Goal: Transaction & Acquisition: Book appointment/travel/reservation

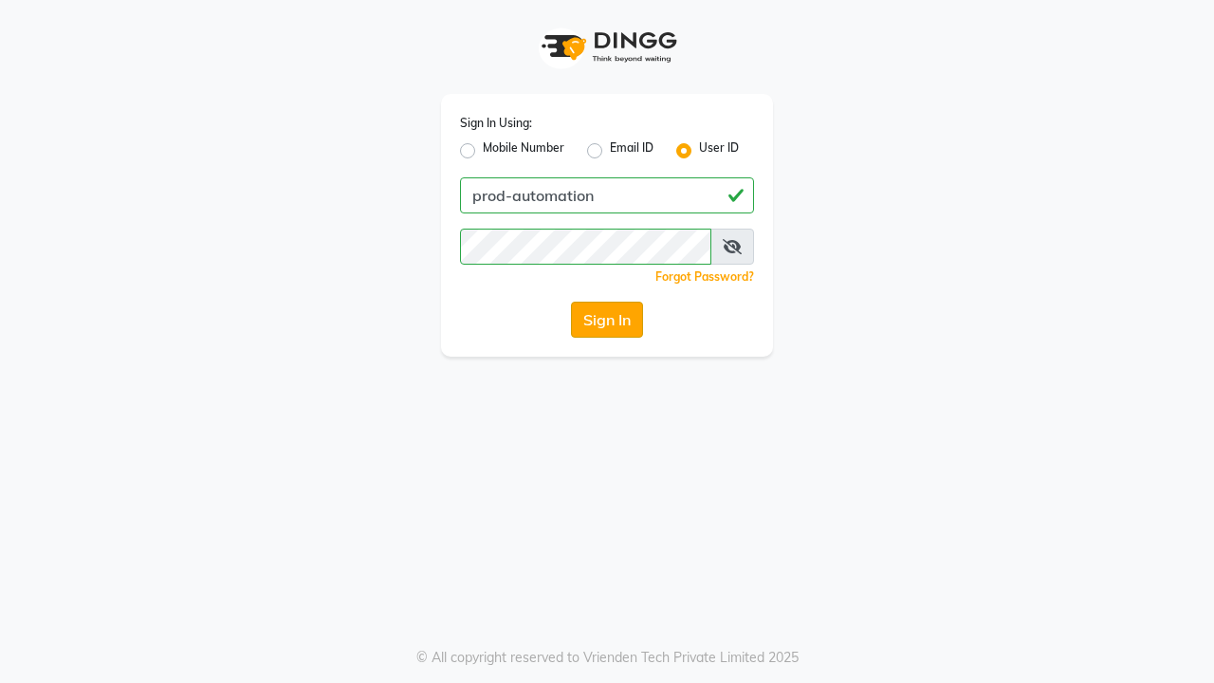
click at [607, 320] on button "Sign In" at bounding box center [607, 320] width 72 height 36
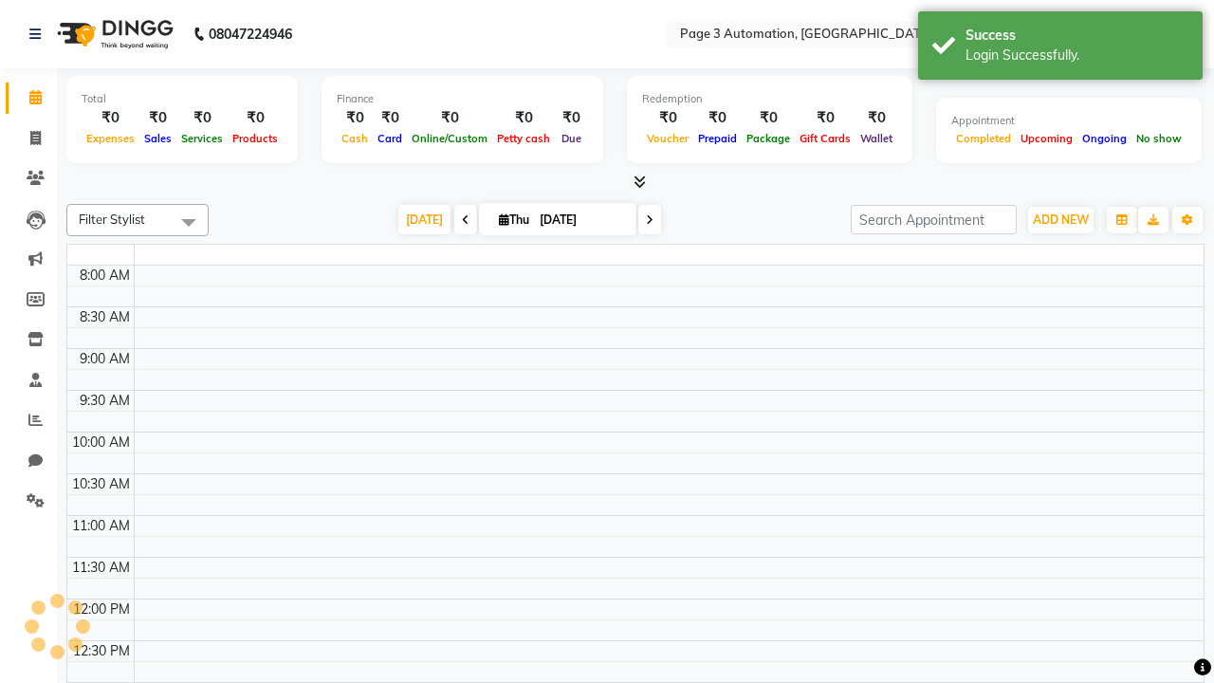
select select "en"
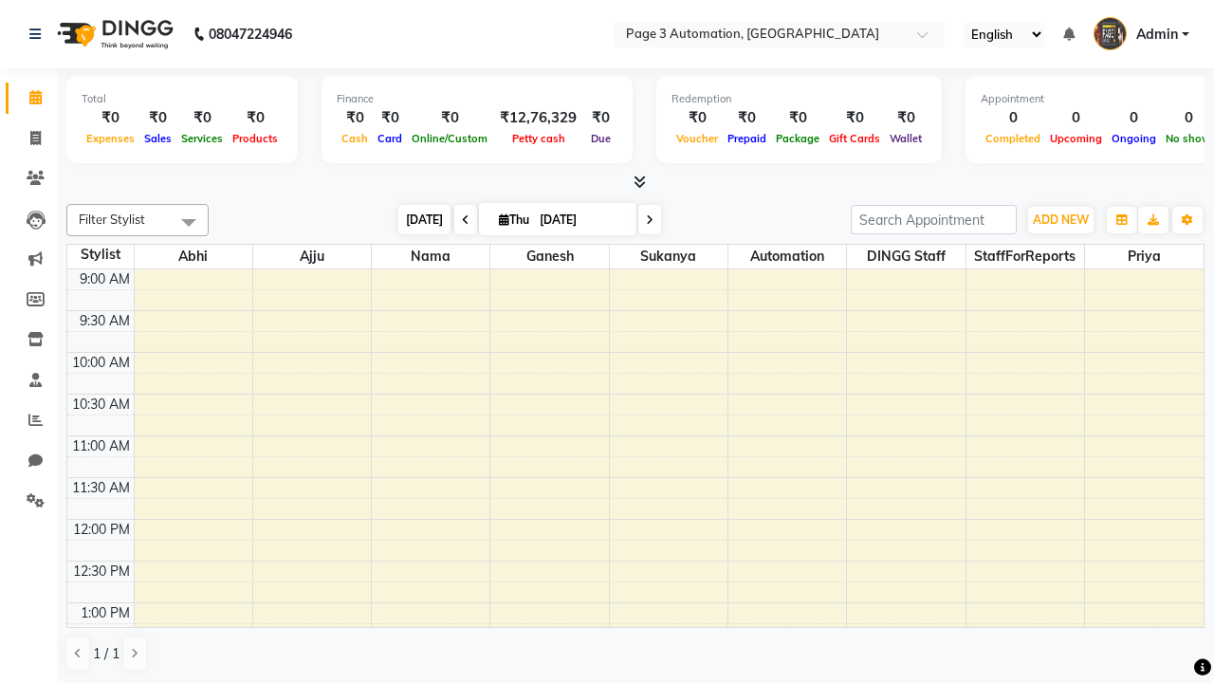
click at [415, 219] on span "[DATE]" at bounding box center [424, 219] width 52 height 29
click at [1060, 219] on span "ADD NEW" at bounding box center [1061, 219] width 56 height 14
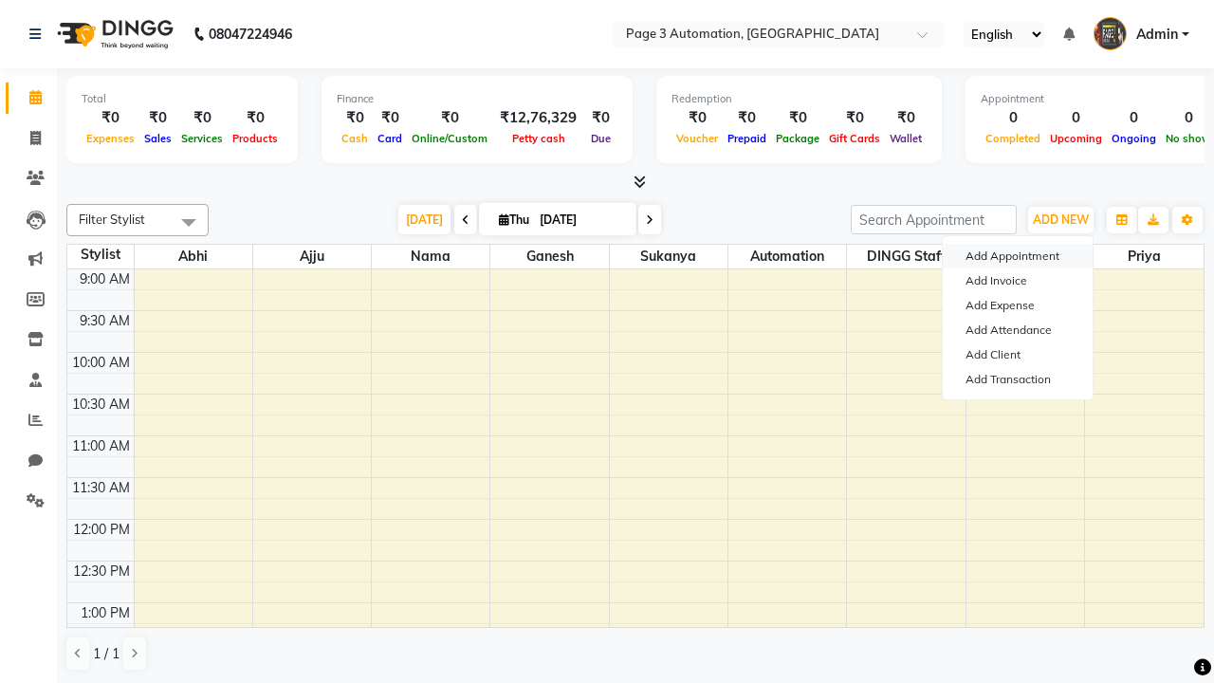
click at [1018, 256] on button "Add Appointment" at bounding box center [1018, 256] width 150 height 25
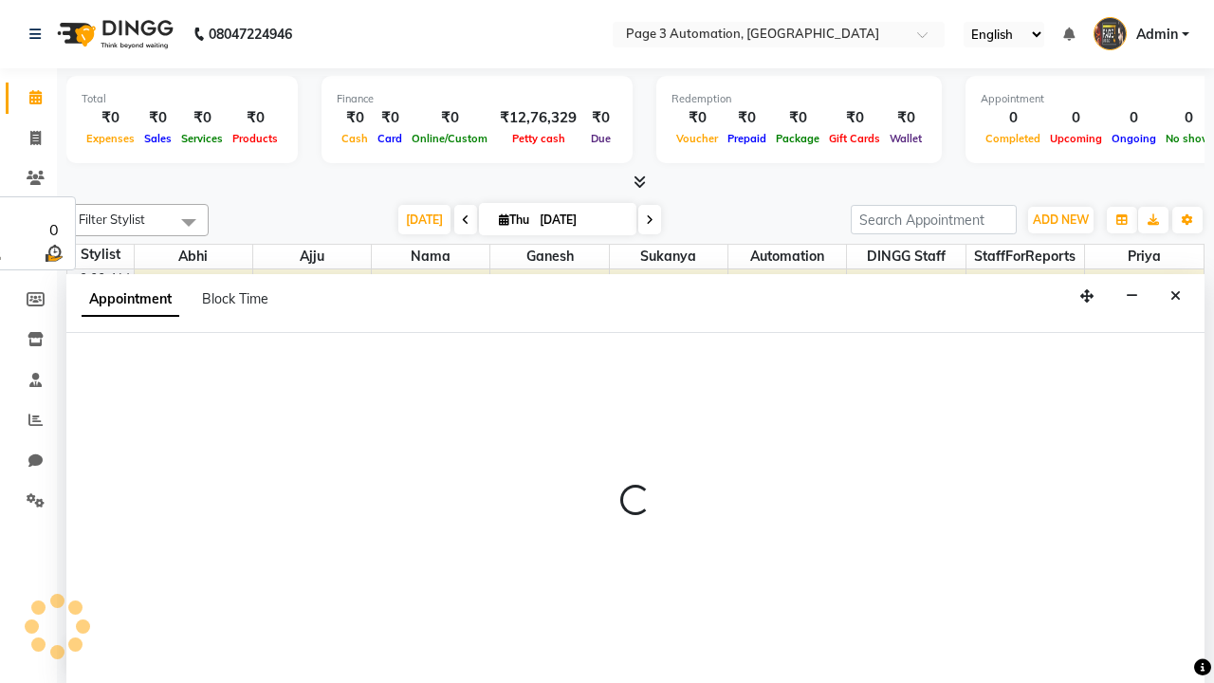
select select "tentative"
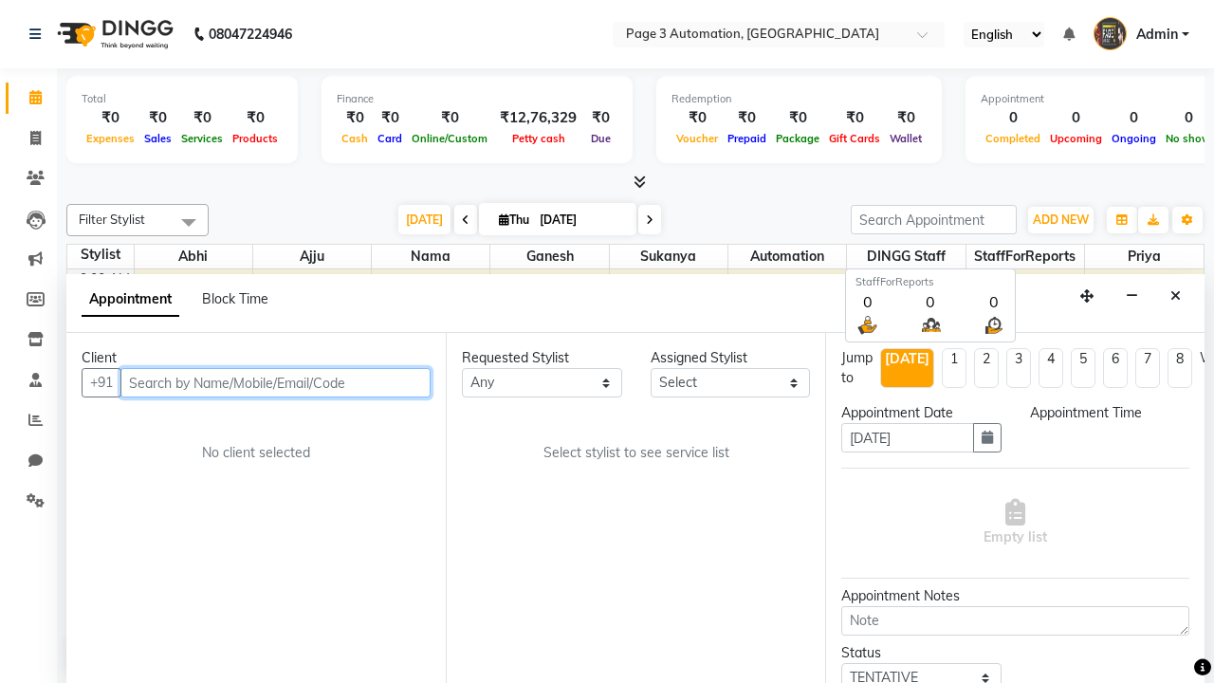
scroll to position [1, 0]
select select "600"
type input "8192346578"
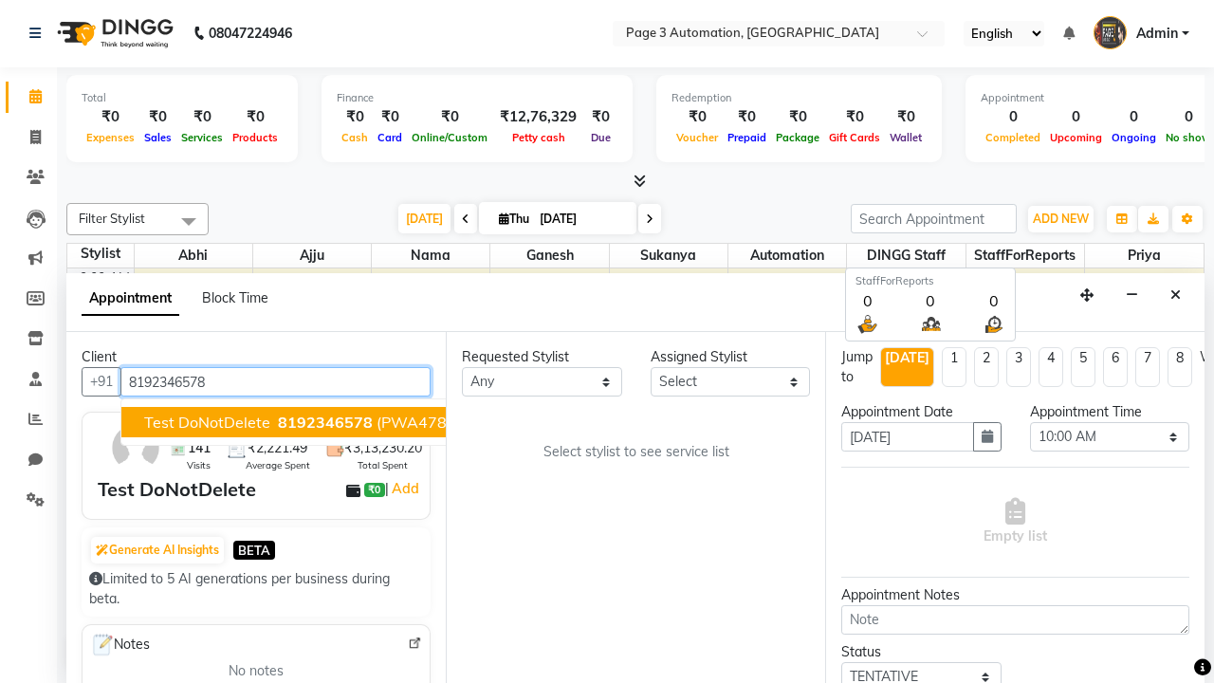
click at [278, 422] on span "8192346578" at bounding box center [325, 422] width 95 height 19
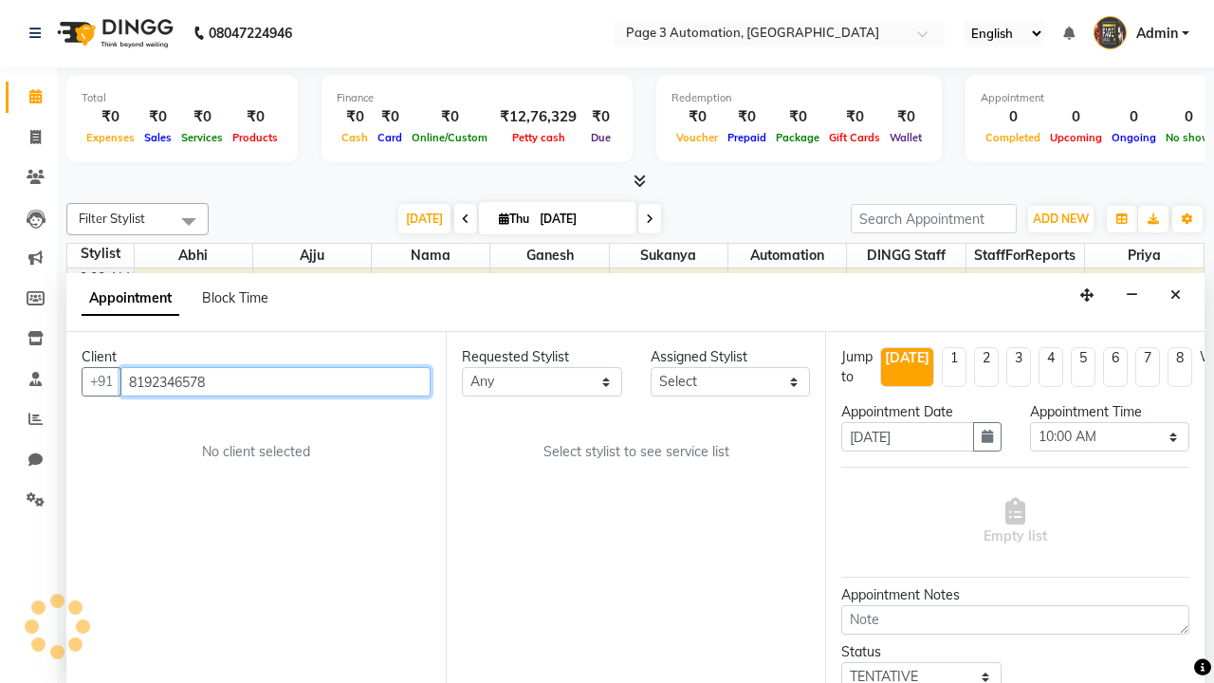
scroll to position [0, 0]
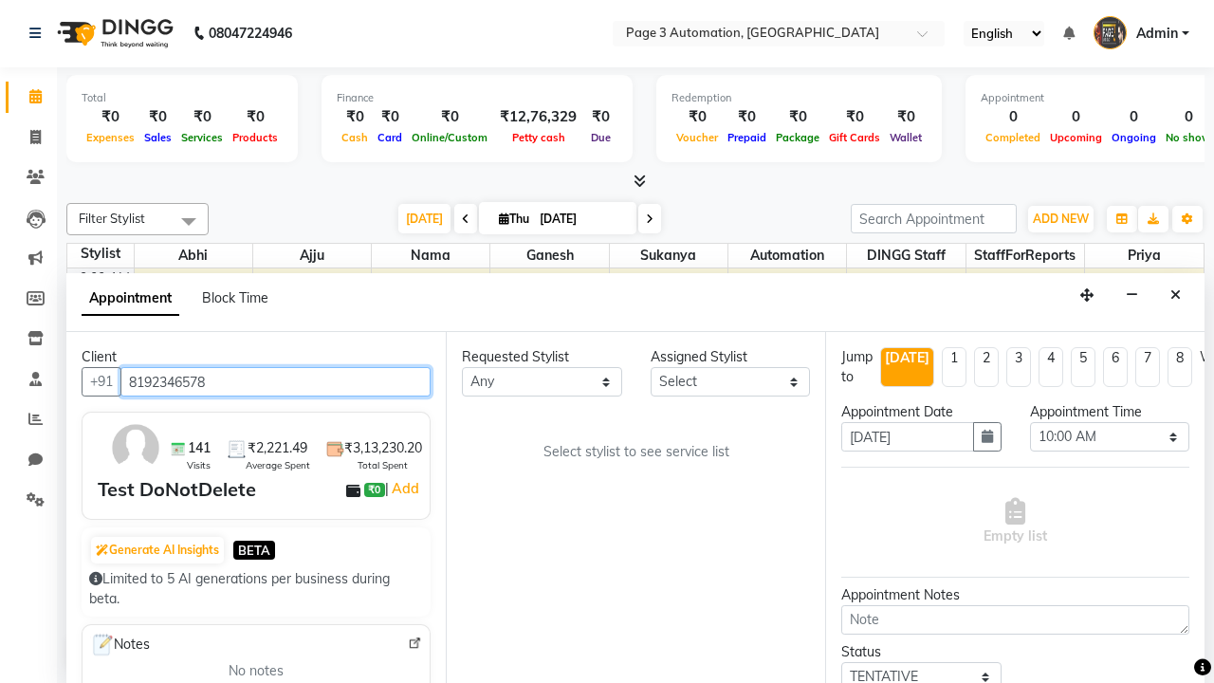
select select "711"
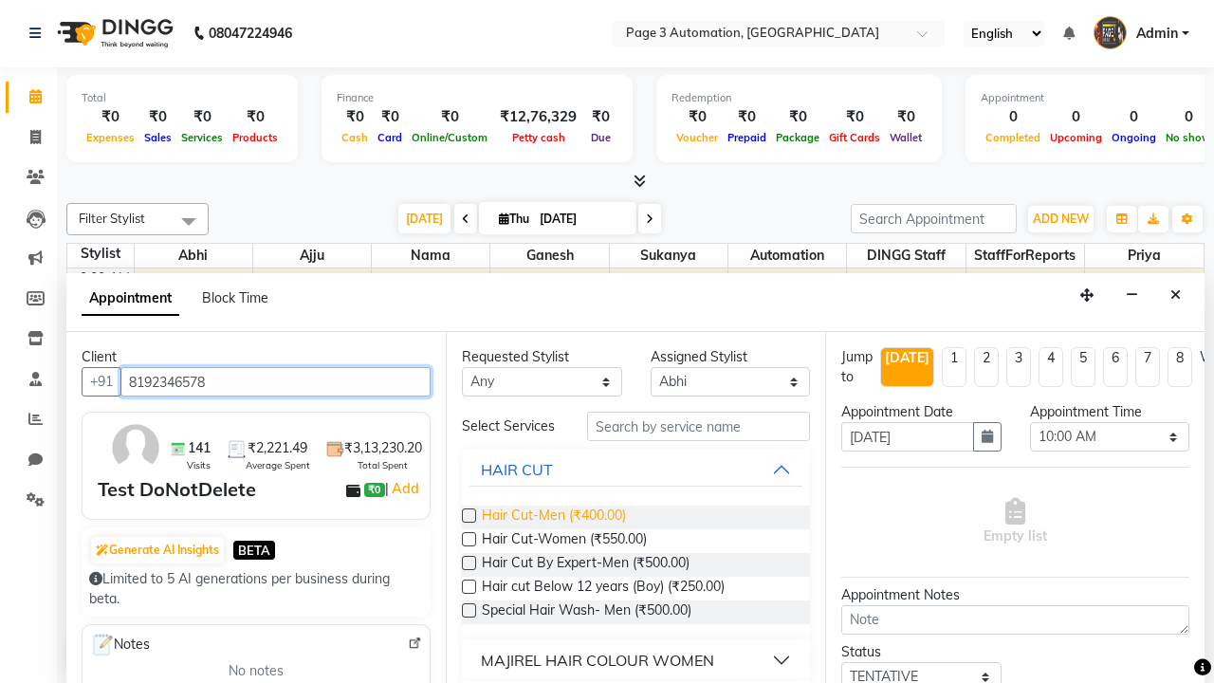
type input "8192346578"
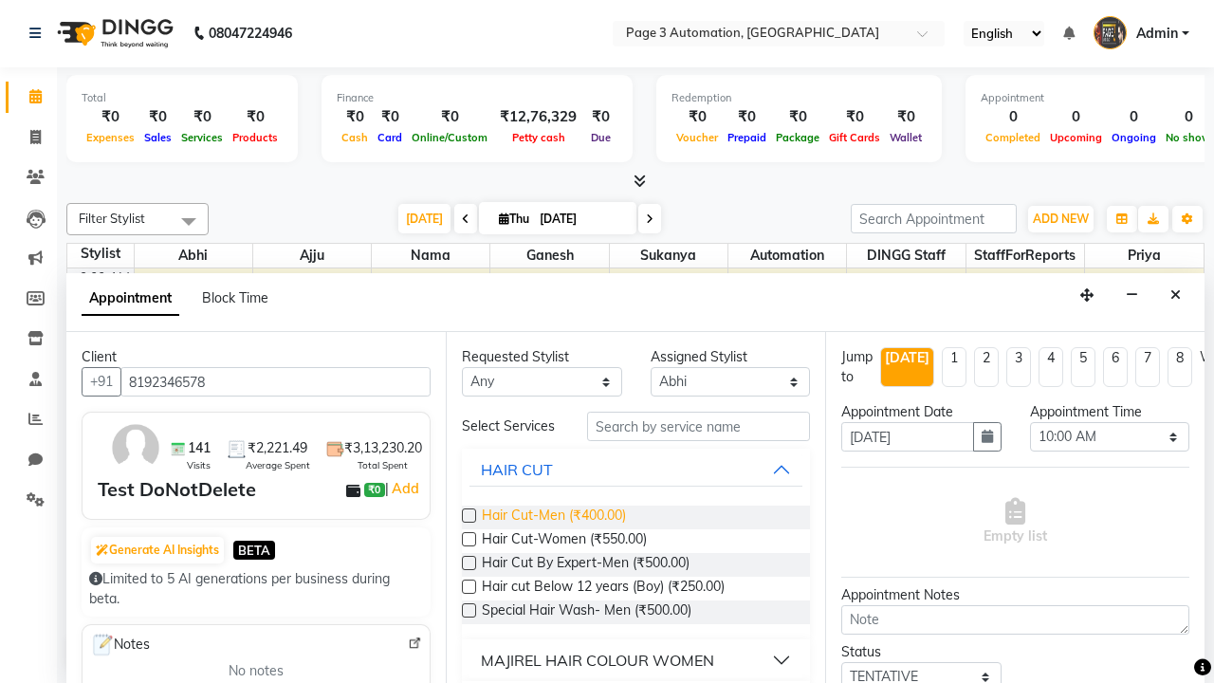
click at [553, 517] on span "Hair Cut-Men (₹400.00)" at bounding box center [554, 518] width 144 height 24
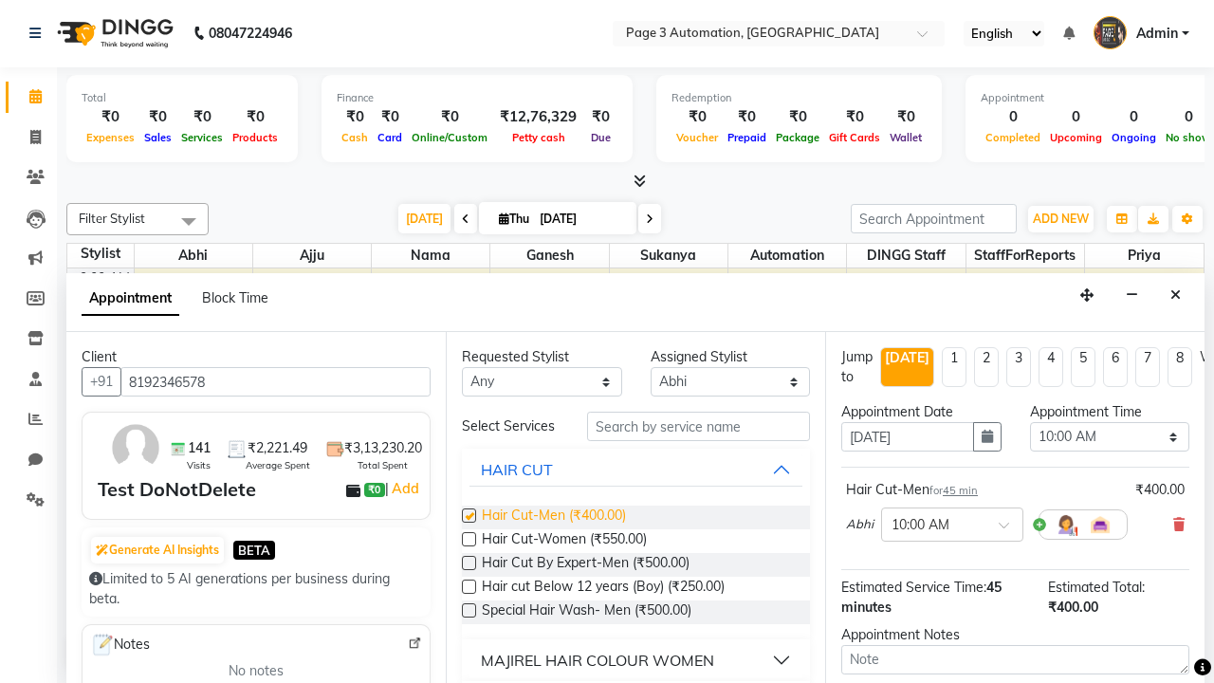
checkbox input "false"
select select "825"
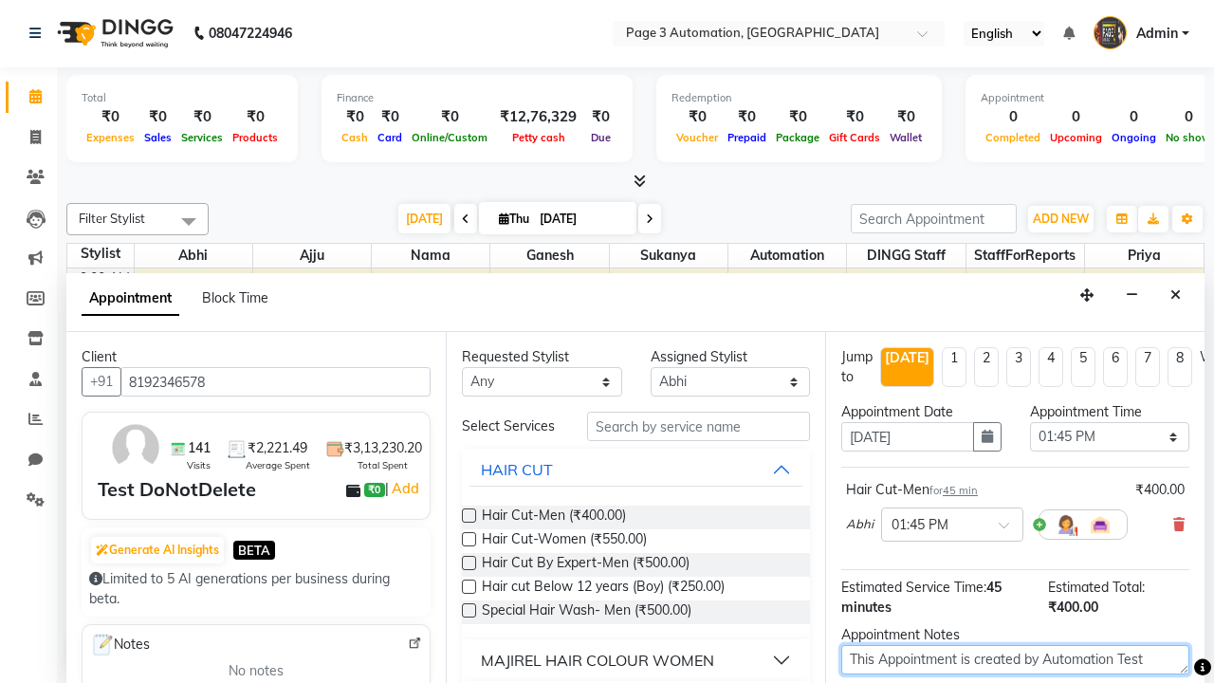
type textarea "This Appointment is created by Automation Test"
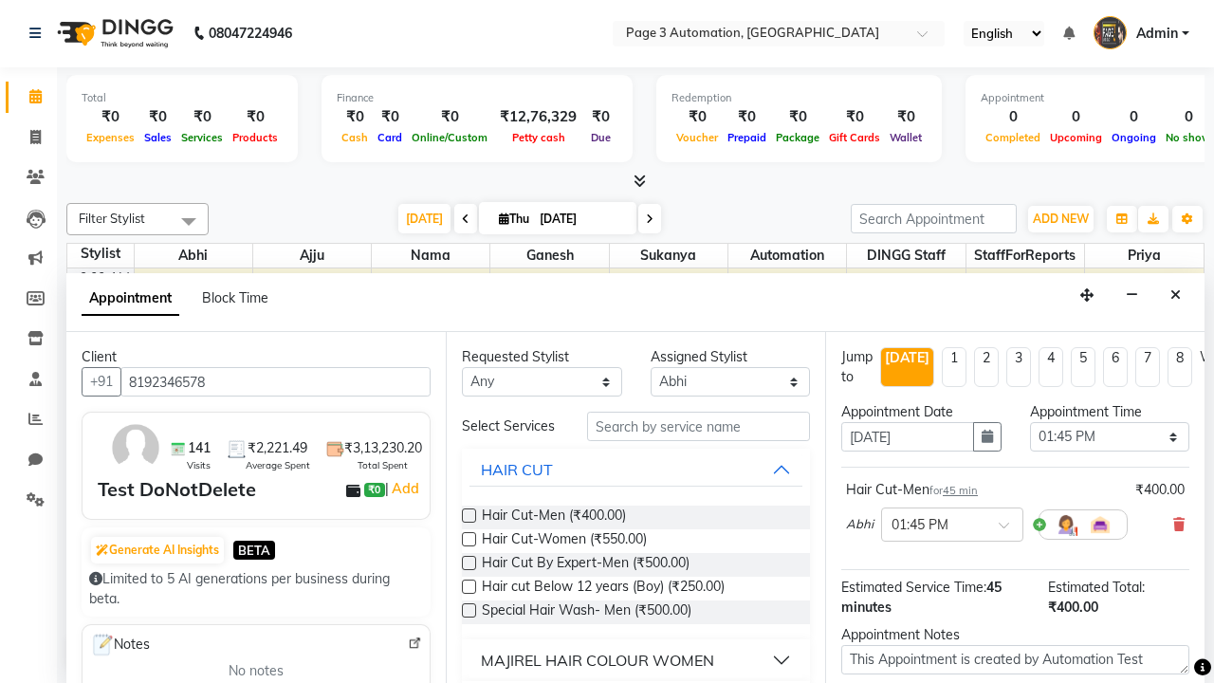
checkbox input "false"
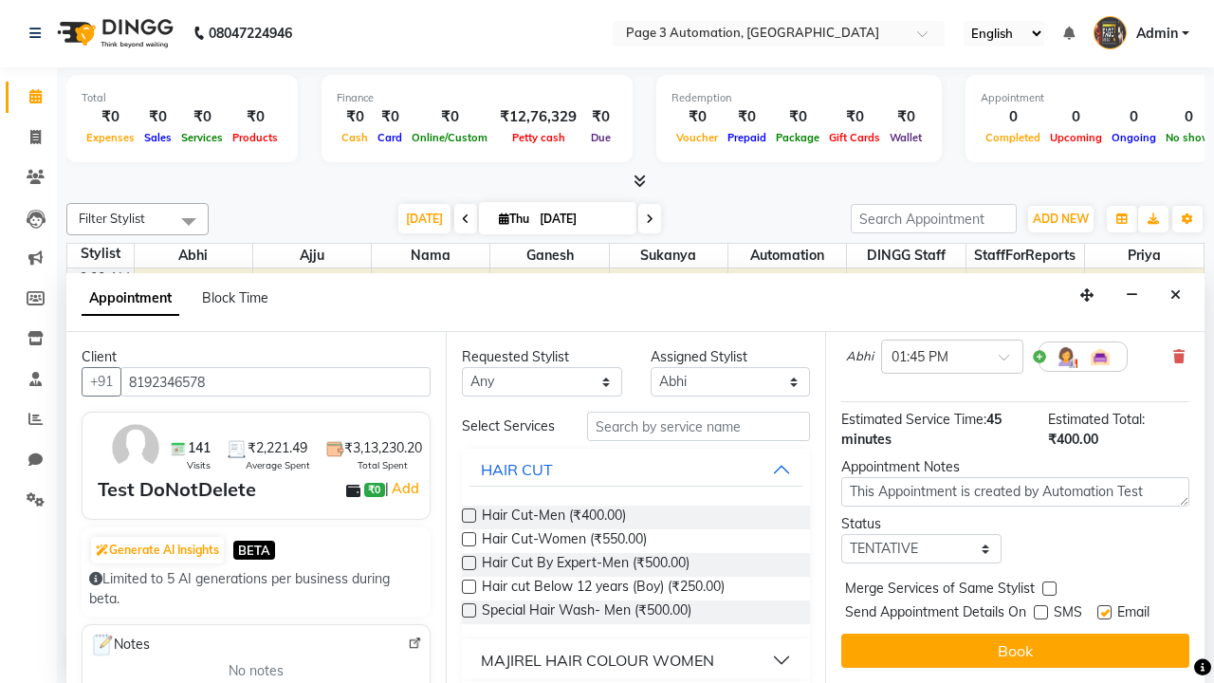
click at [1104, 612] on label at bounding box center [1104, 612] width 14 height 14
click at [1104, 612] on input "checkbox" at bounding box center [1103, 614] width 12 height 12
checkbox input "false"
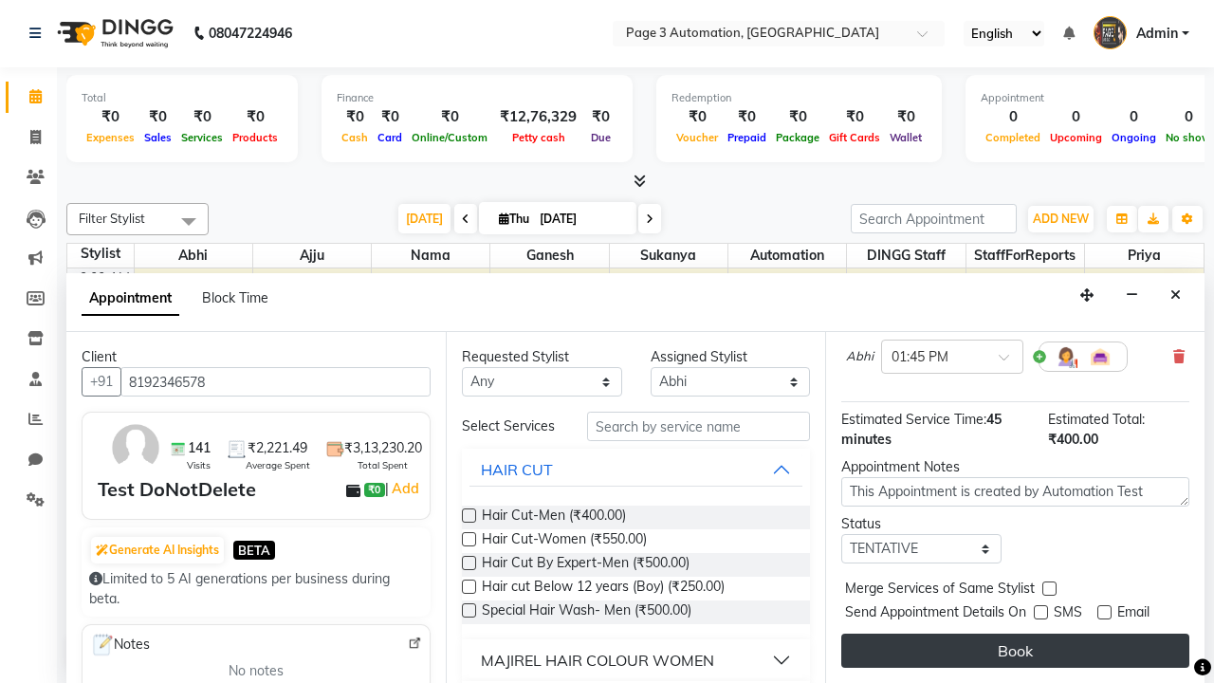
click at [1015, 651] on button "Book" at bounding box center [1015, 651] width 348 height 34
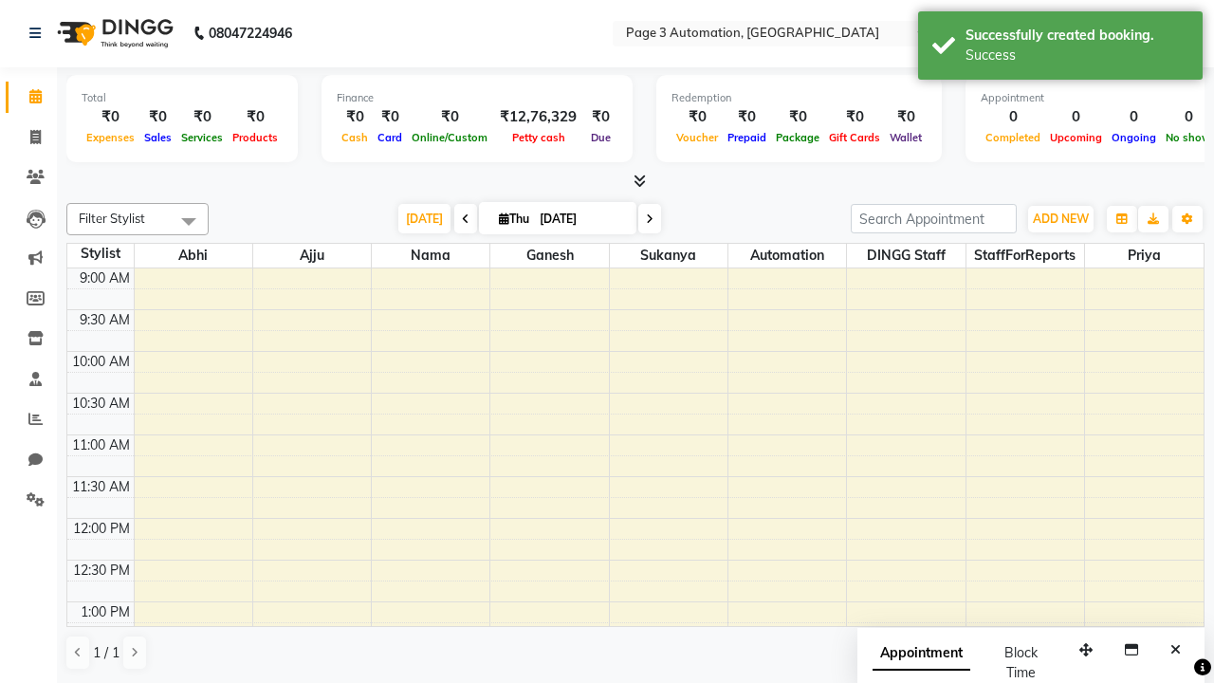
scroll to position [0, 0]
click at [1060, 48] on div "Success" at bounding box center [1077, 56] width 223 height 20
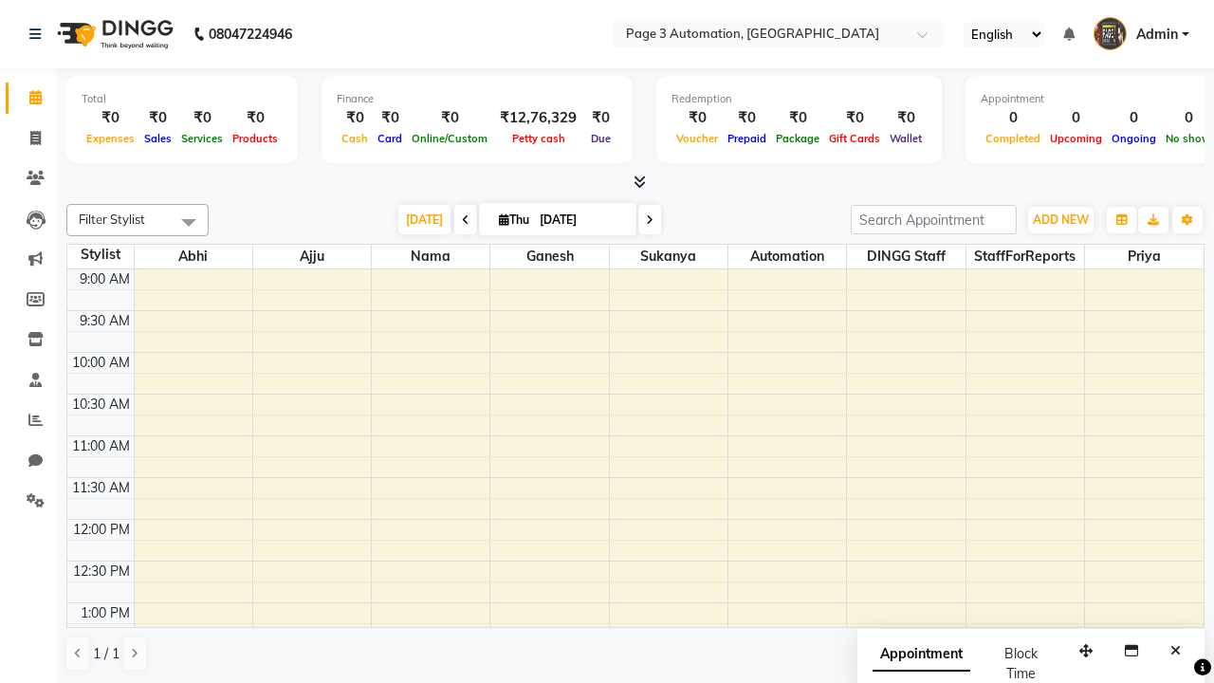
click at [189, 222] on span at bounding box center [189, 222] width 38 height 36
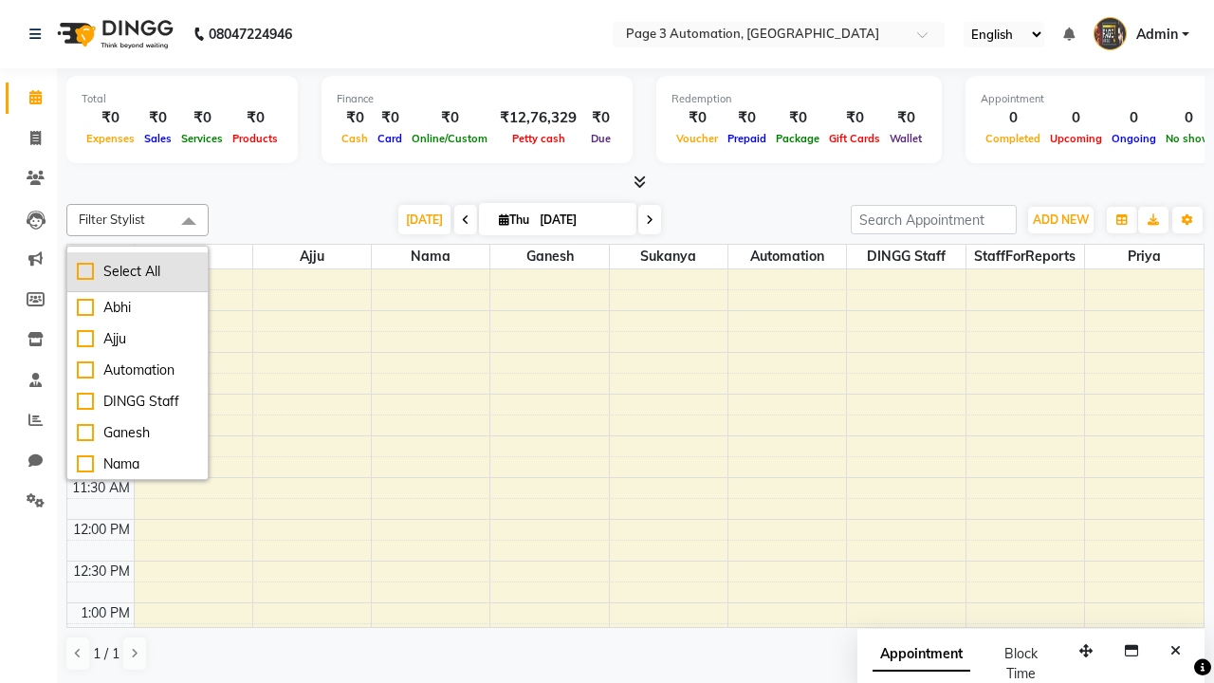
click at [138, 271] on div "Select All" at bounding box center [137, 272] width 121 height 20
checkbox input "true"
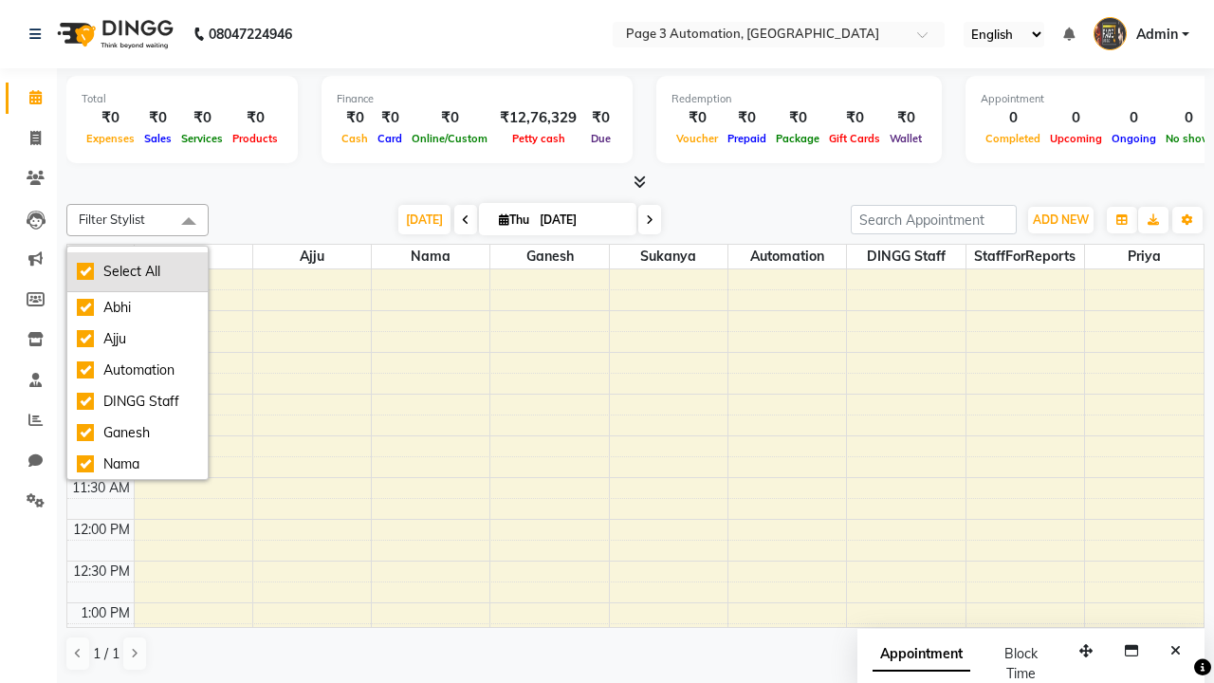
checkbox input "true"
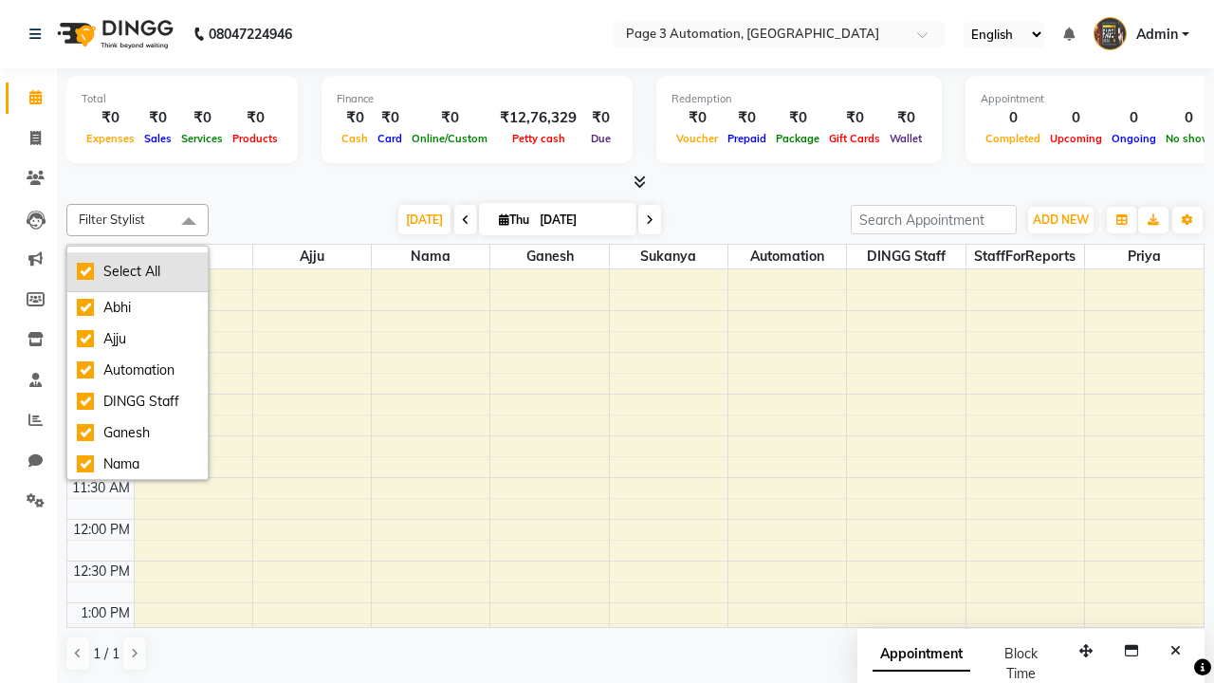
checkbox input "true"
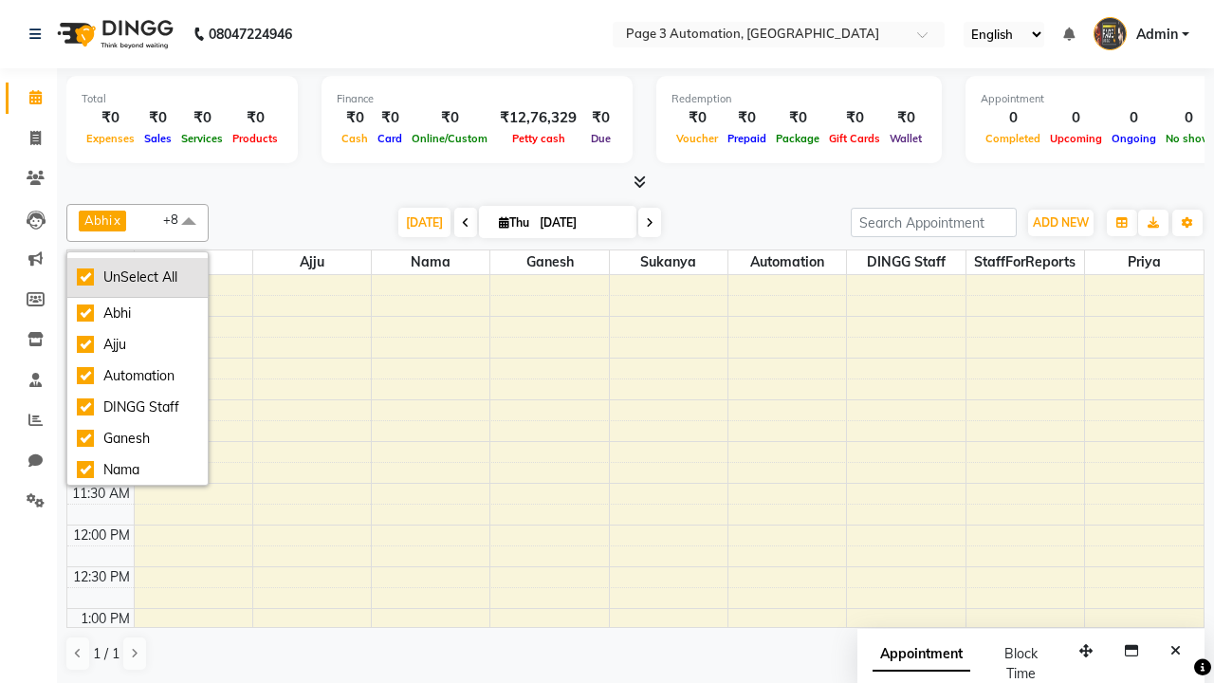
click at [138, 277] on div "UnSelect All" at bounding box center [137, 277] width 121 height 20
checkbox input "false"
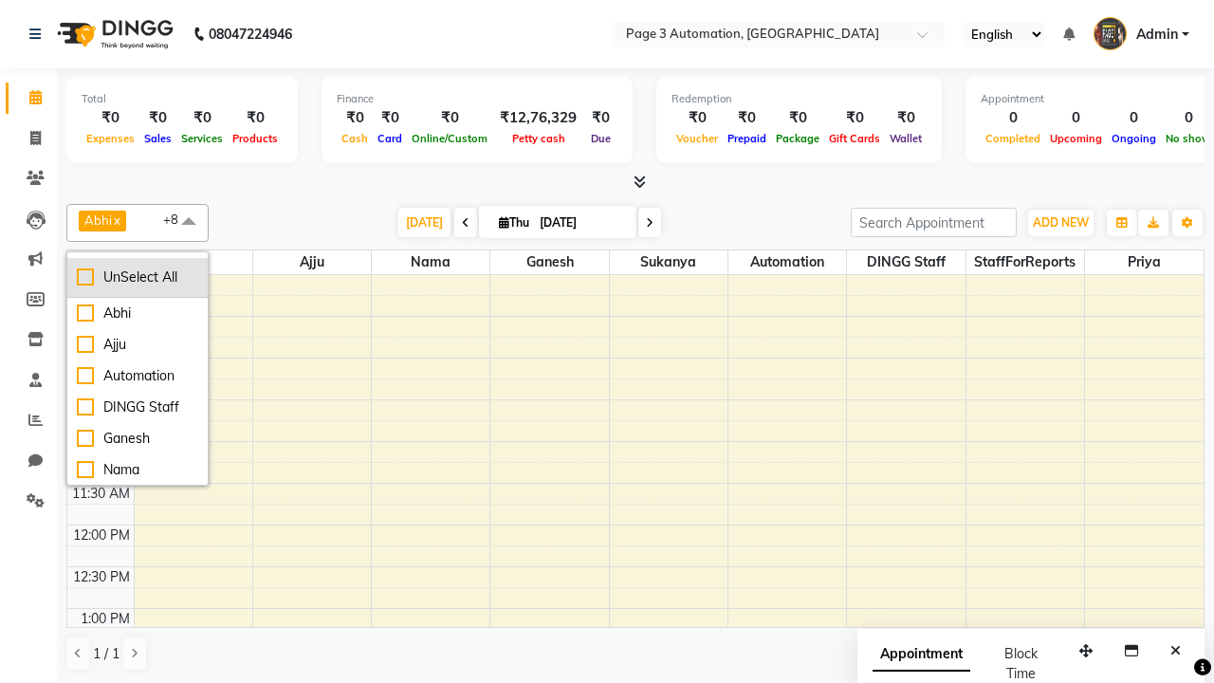
checkbox input "false"
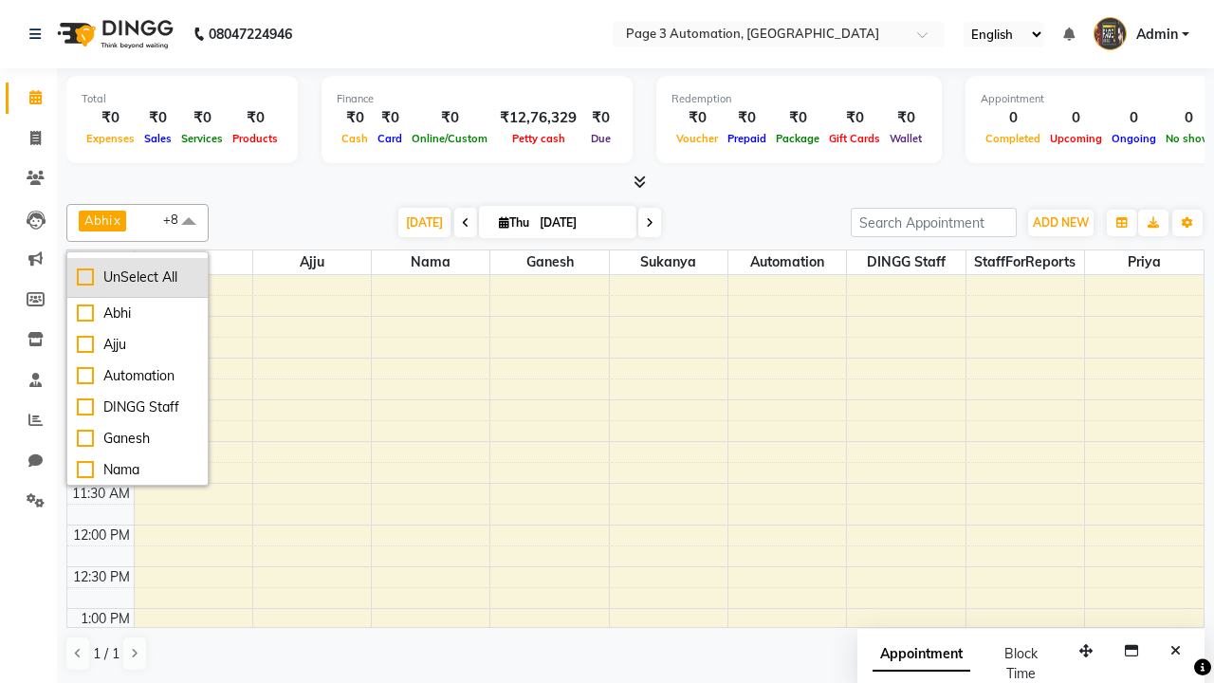
checkbox input "false"
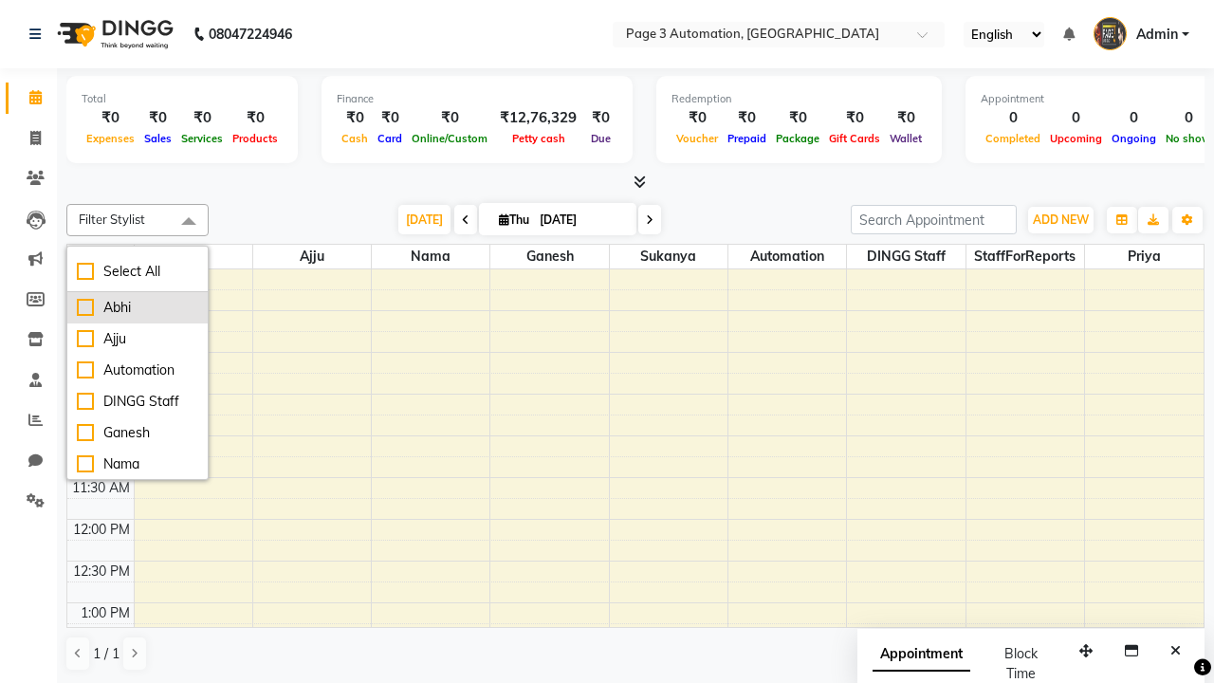
click at [138, 307] on div "Abhi" at bounding box center [137, 308] width 121 height 20
checkbox input "true"
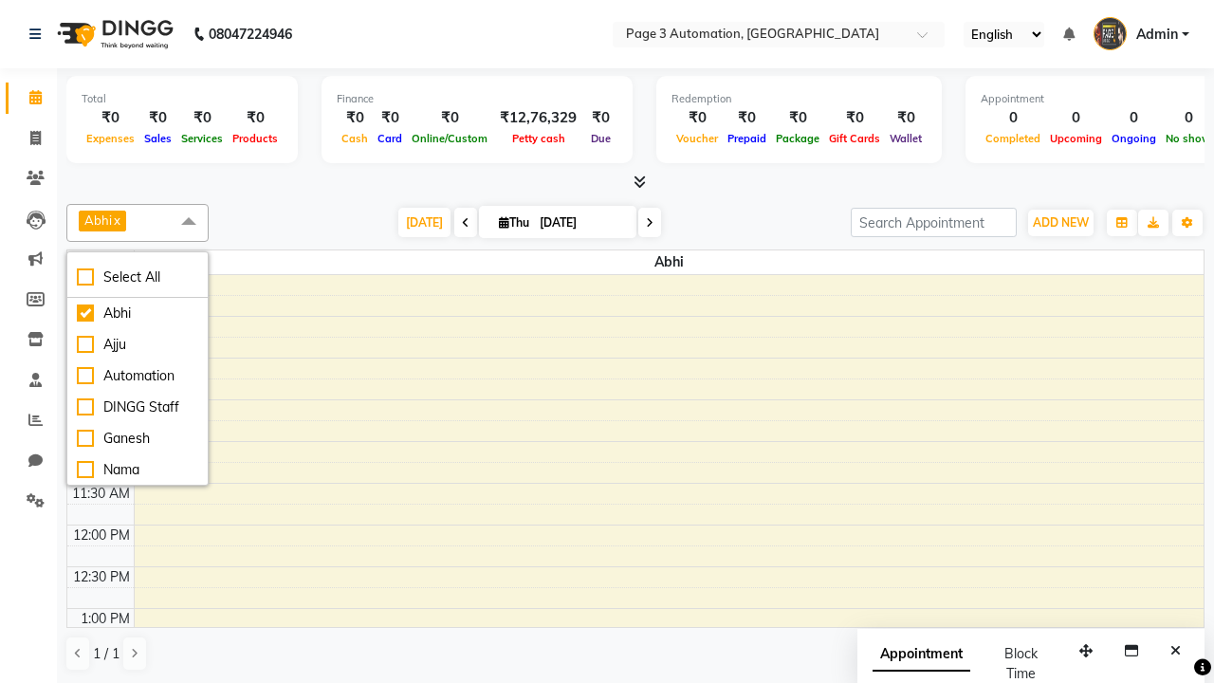
click at [189, 222] on span at bounding box center [189, 222] width 38 height 36
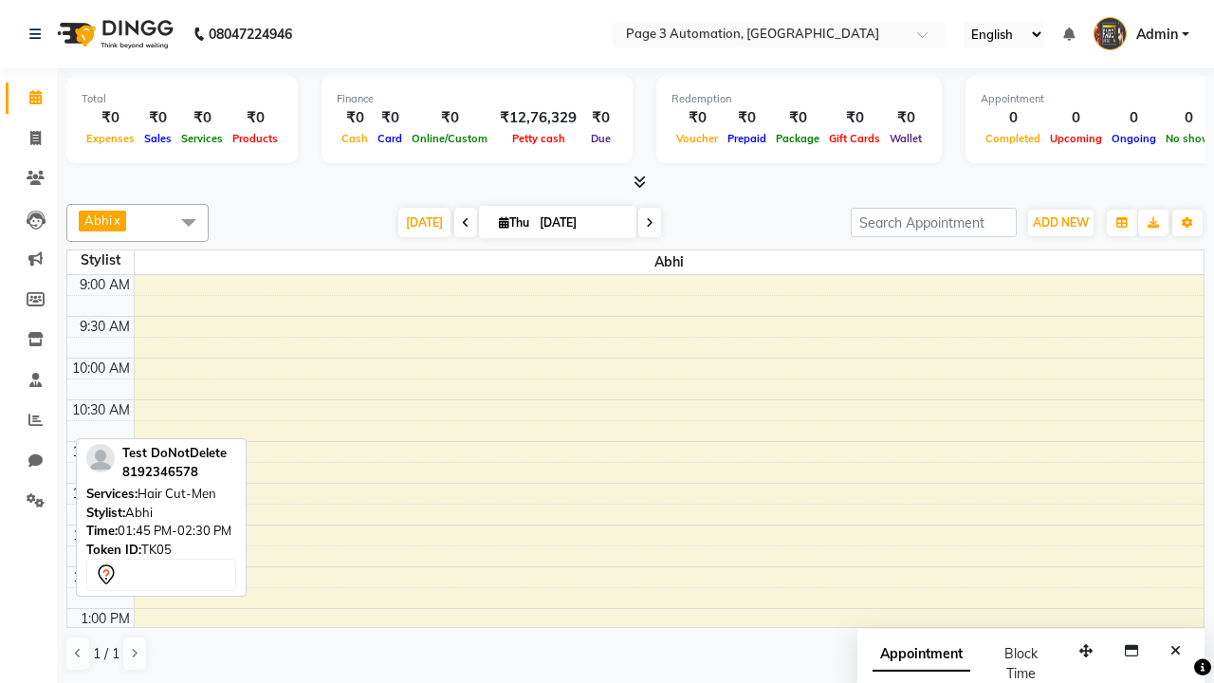
scroll to position [251, 0]
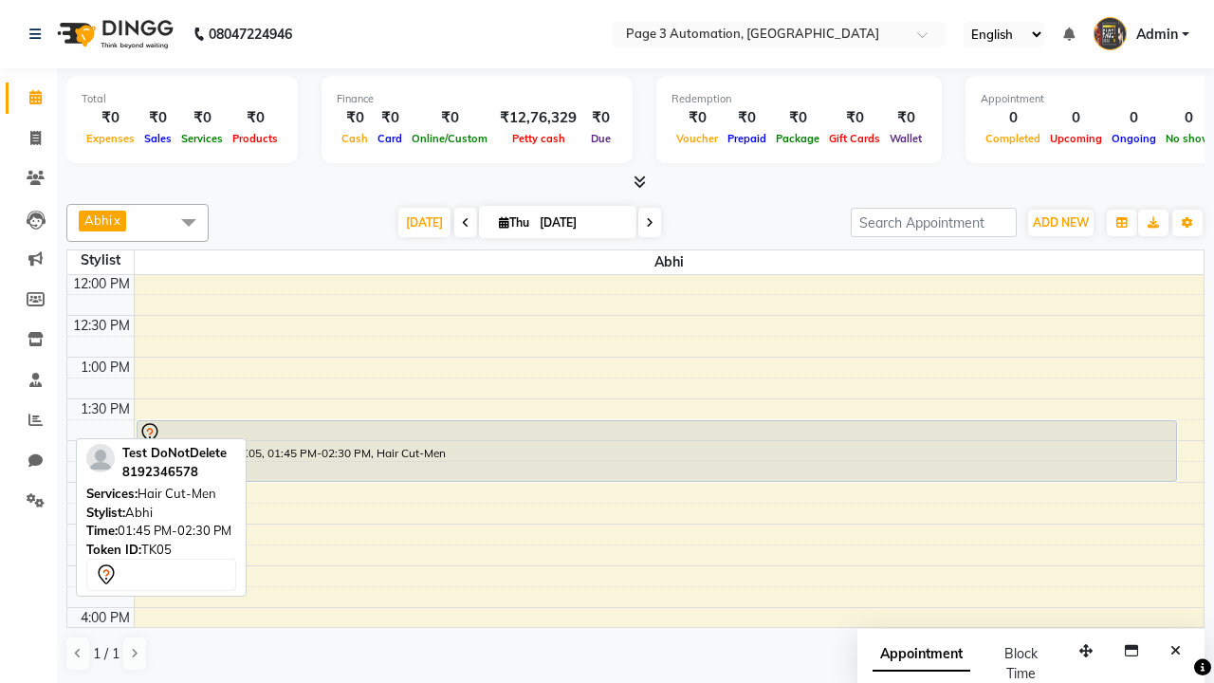
click at [656, 451] on div "Test DoNotDelete, TK05, 01:45 PM-02:30 PM, Hair Cut-Men" at bounding box center [657, 451] width 1039 height 60
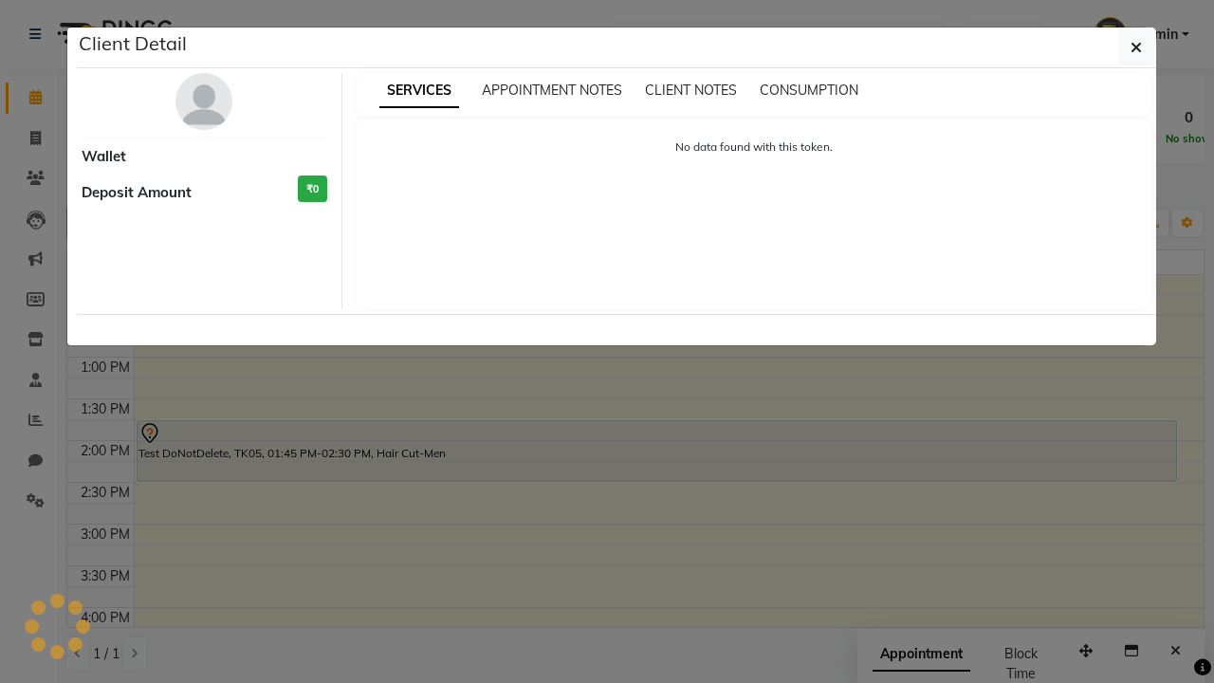
select select "7"
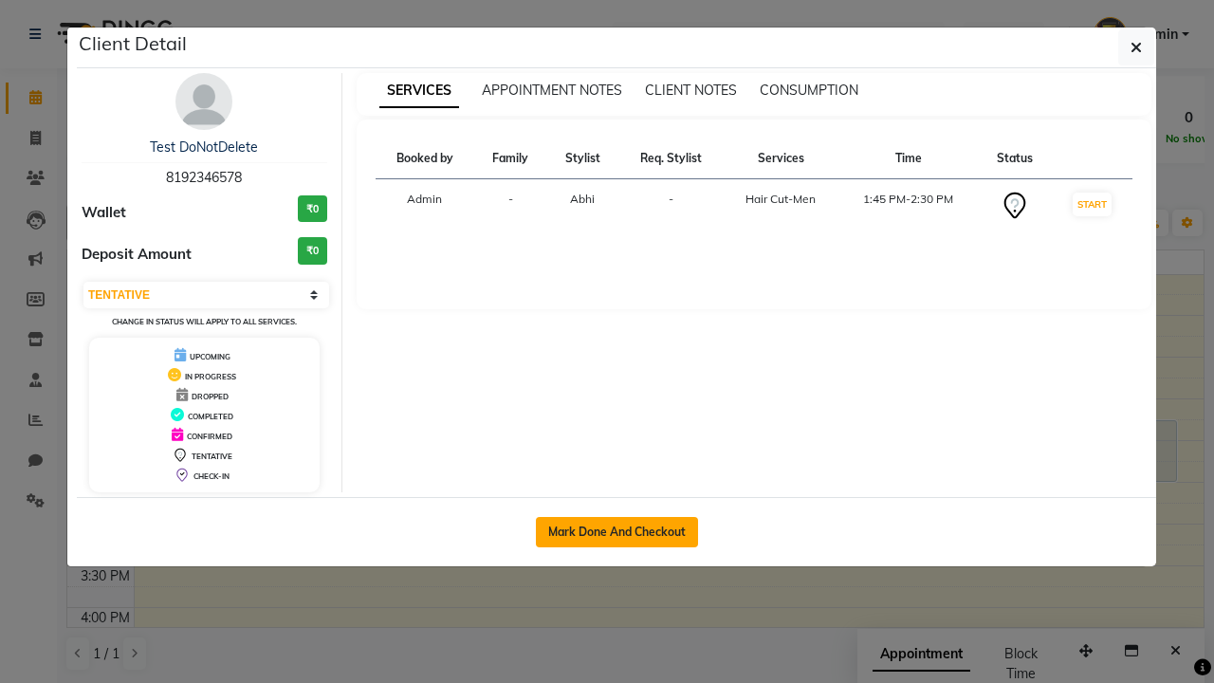
click at [617, 531] on button "Mark Done And Checkout" at bounding box center [617, 532] width 162 height 30
select select "2774"
select select "service"
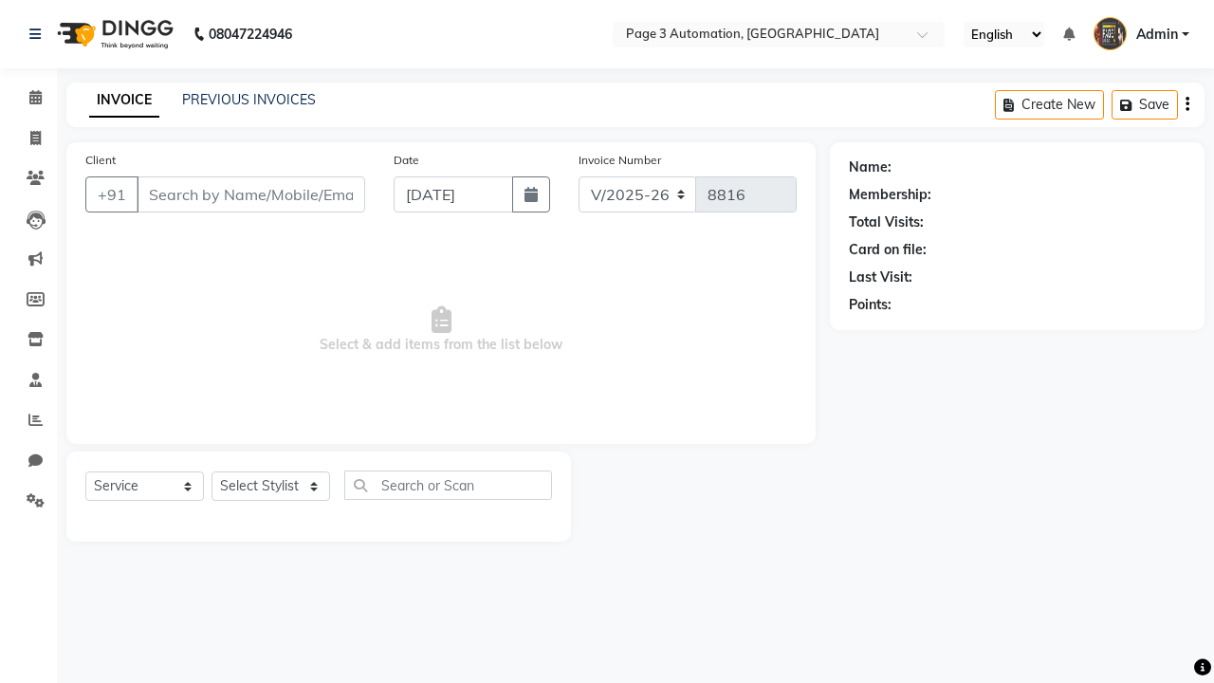
type input "8192346578"
select select "711"
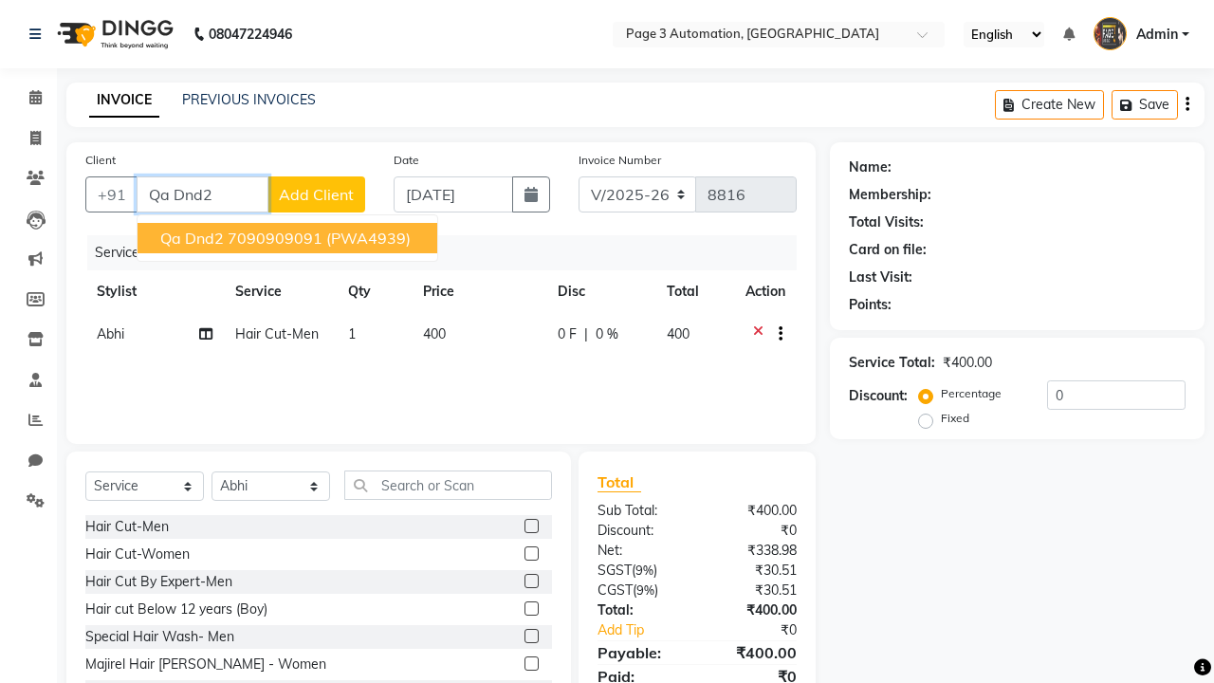
click at [289, 238] on ngb-highlight "7090909091" at bounding box center [275, 238] width 95 height 19
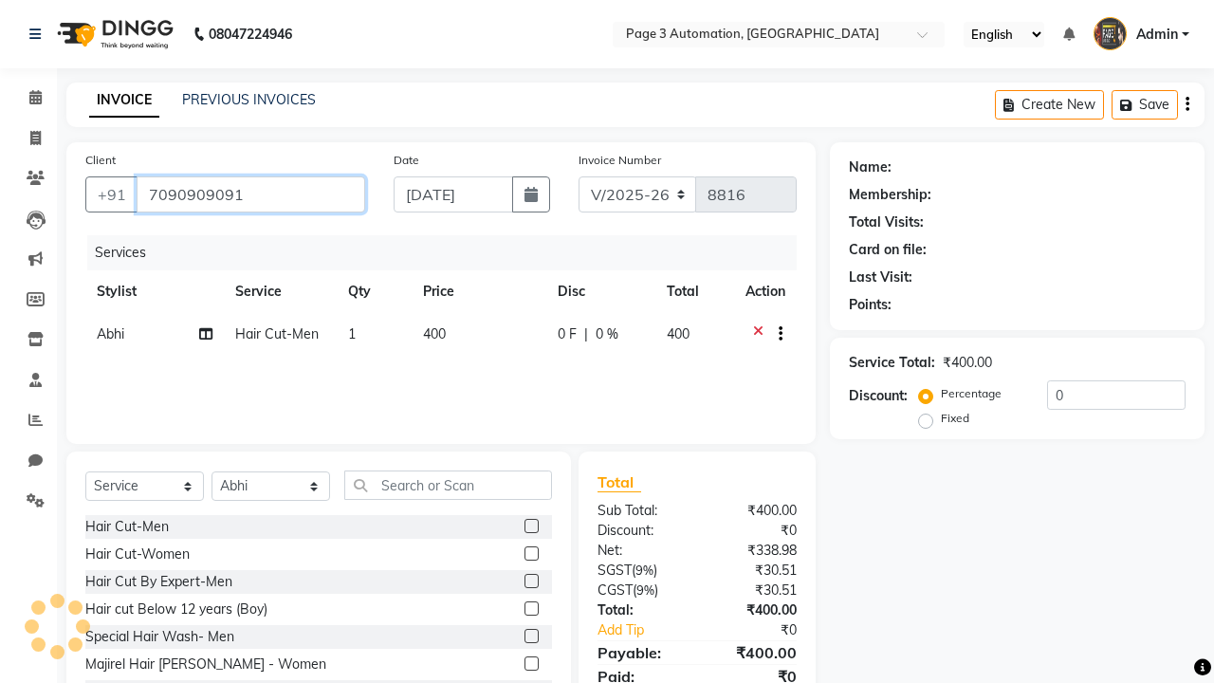
type input "7090909091"
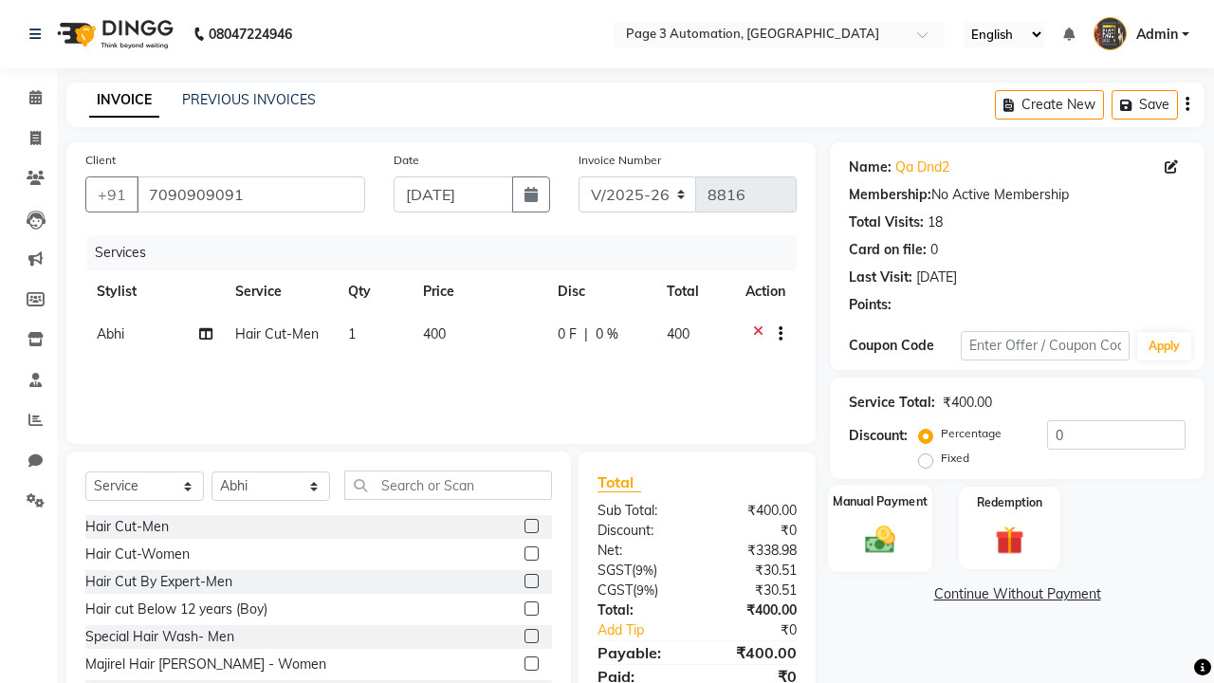
click at [880, 502] on label "Manual Payment" at bounding box center [880, 501] width 95 height 18
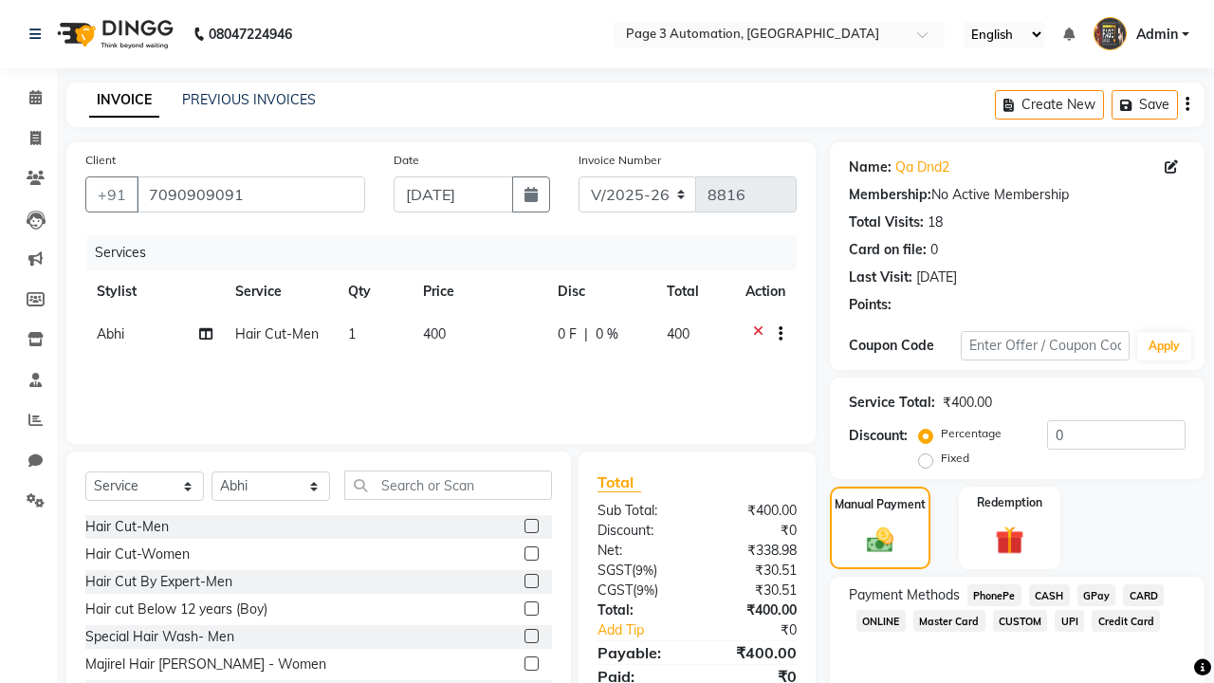
click at [1049, 595] on span "CASH" at bounding box center [1049, 595] width 41 height 22
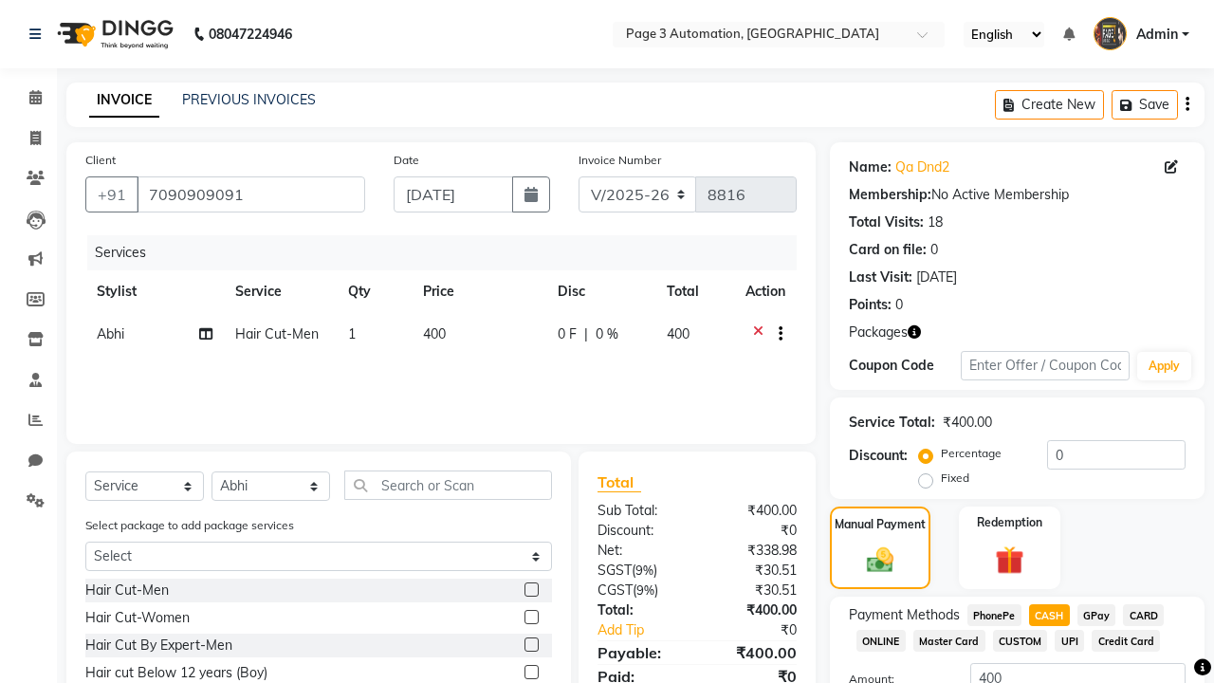
scroll to position [148, 0]
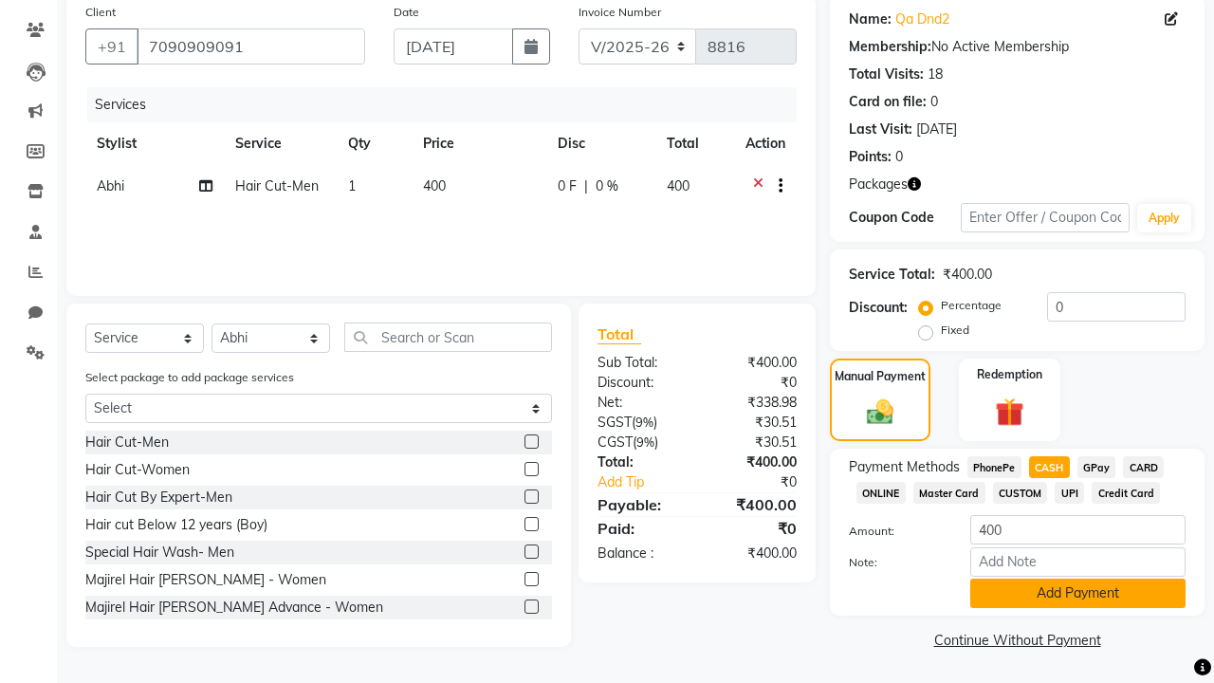
click at [1077, 593] on button "Add Payment" at bounding box center [1077, 593] width 215 height 29
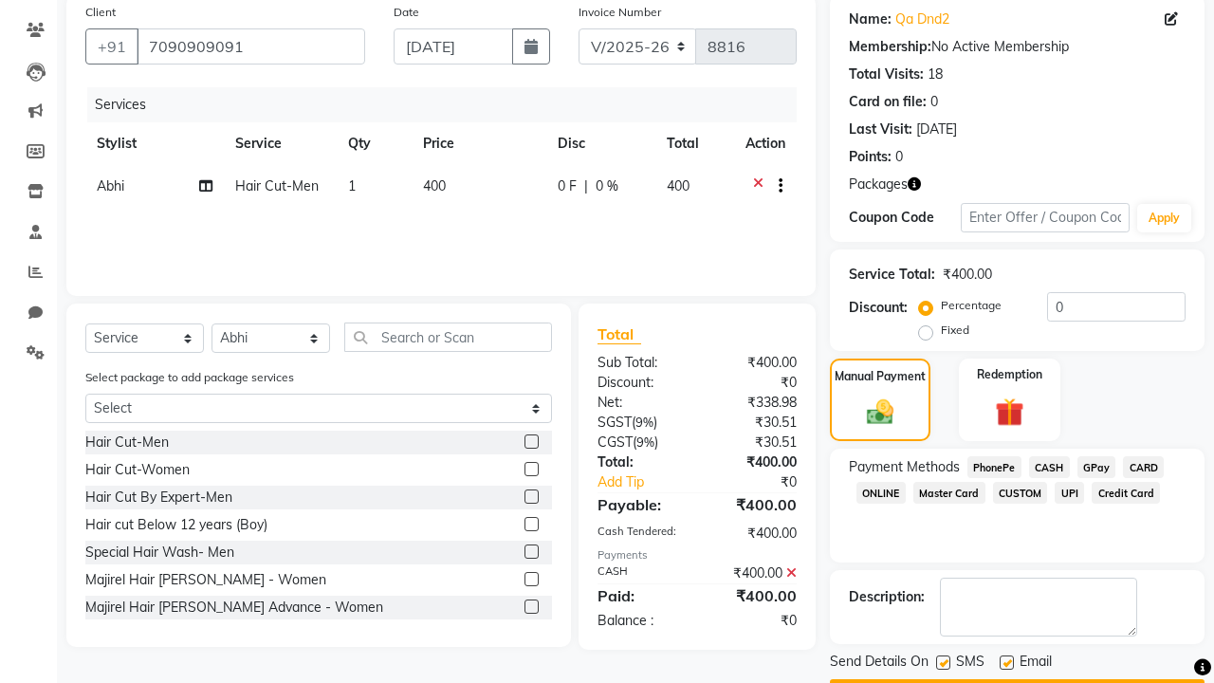
click at [943, 662] on label at bounding box center [943, 662] width 14 height 14
click at [943, 662] on input "checkbox" at bounding box center [942, 663] width 12 height 12
checkbox input "false"
click at [1006, 662] on label at bounding box center [1007, 662] width 14 height 14
click at [1006, 662] on input "checkbox" at bounding box center [1006, 663] width 12 height 12
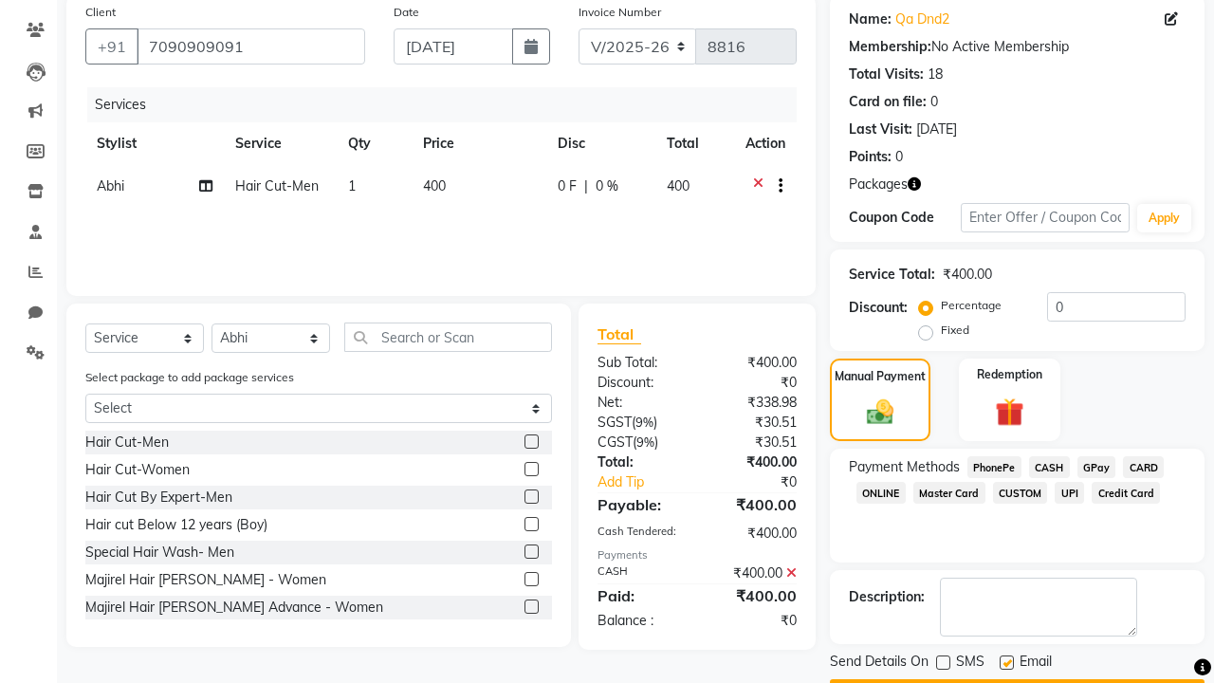
checkbox input "false"
click at [1017, 679] on button "Checkout" at bounding box center [1017, 693] width 375 height 29
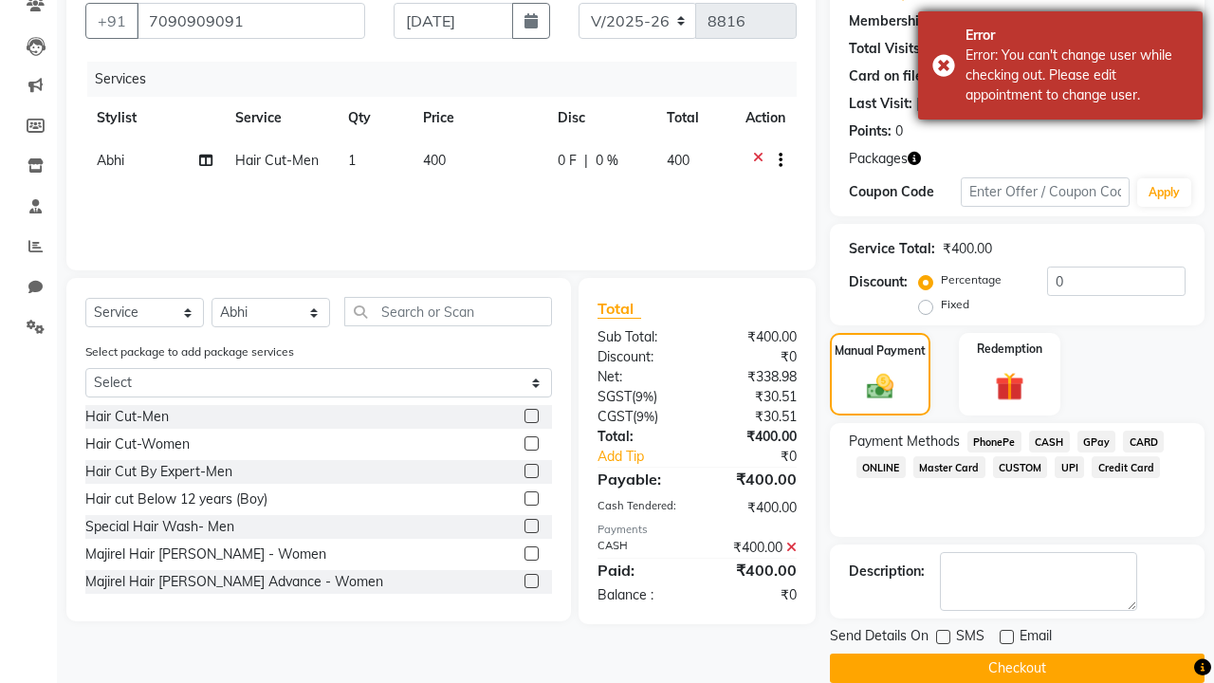
click at [1060, 65] on div "Error: You can't change user while checking out. Please edit appointment to cha…" at bounding box center [1077, 76] width 223 height 60
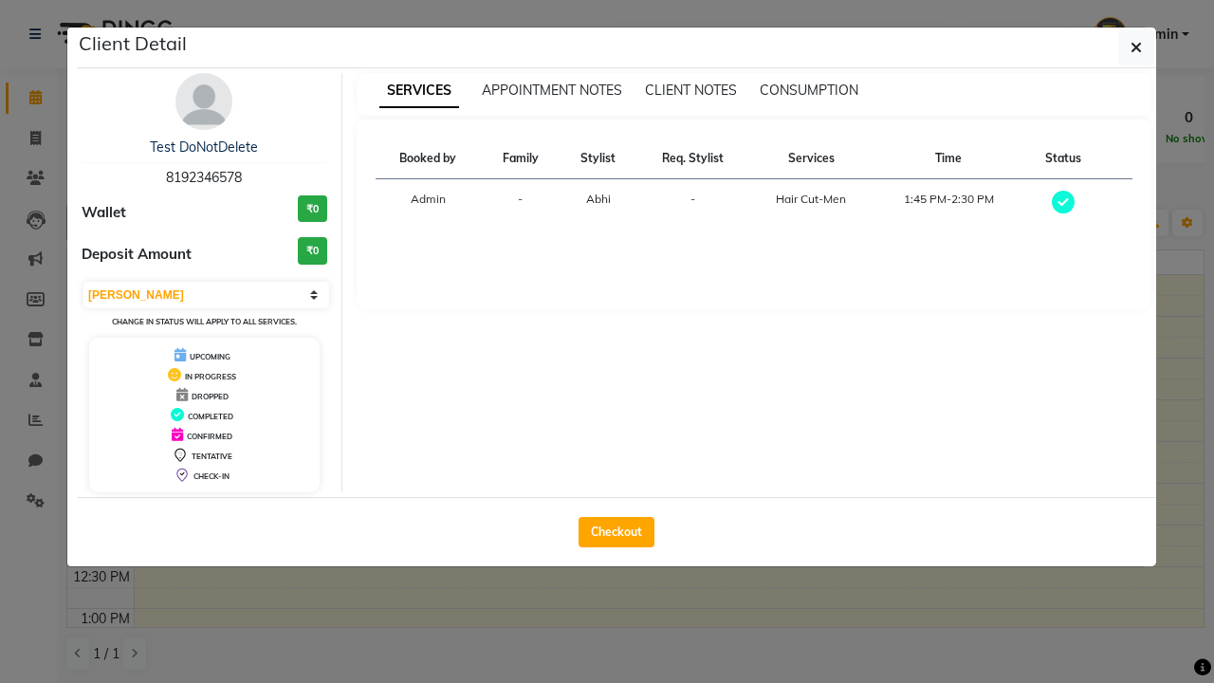
scroll to position [251, 0]
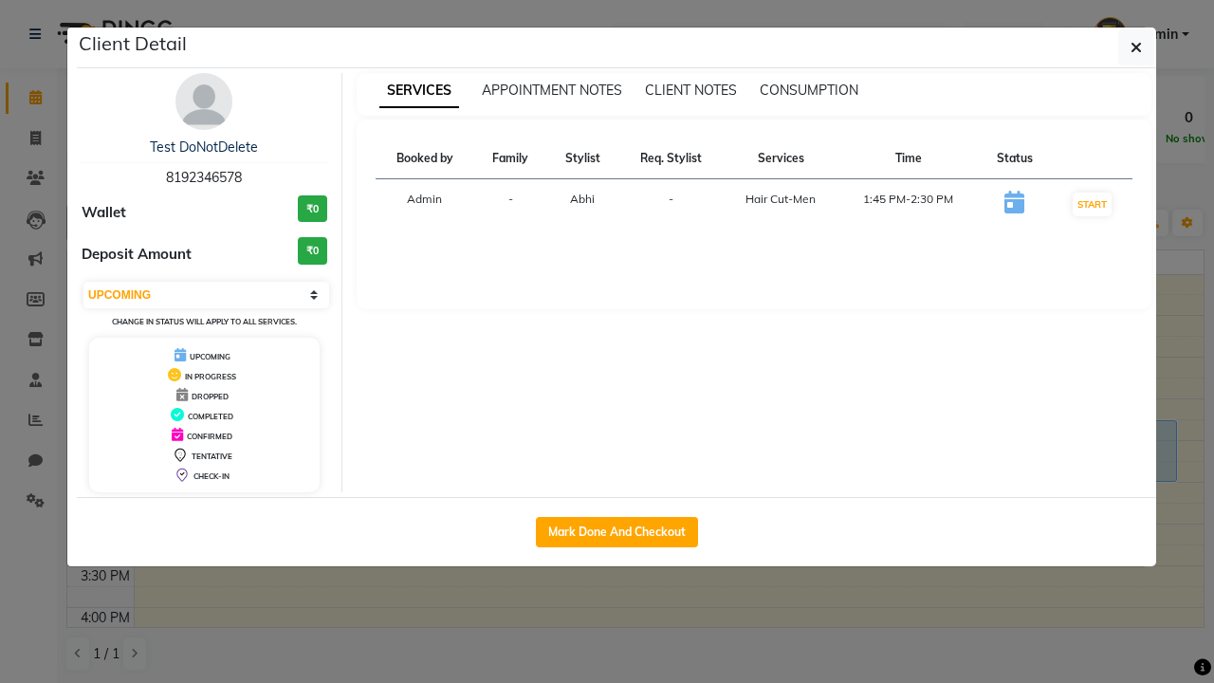
select select "2"
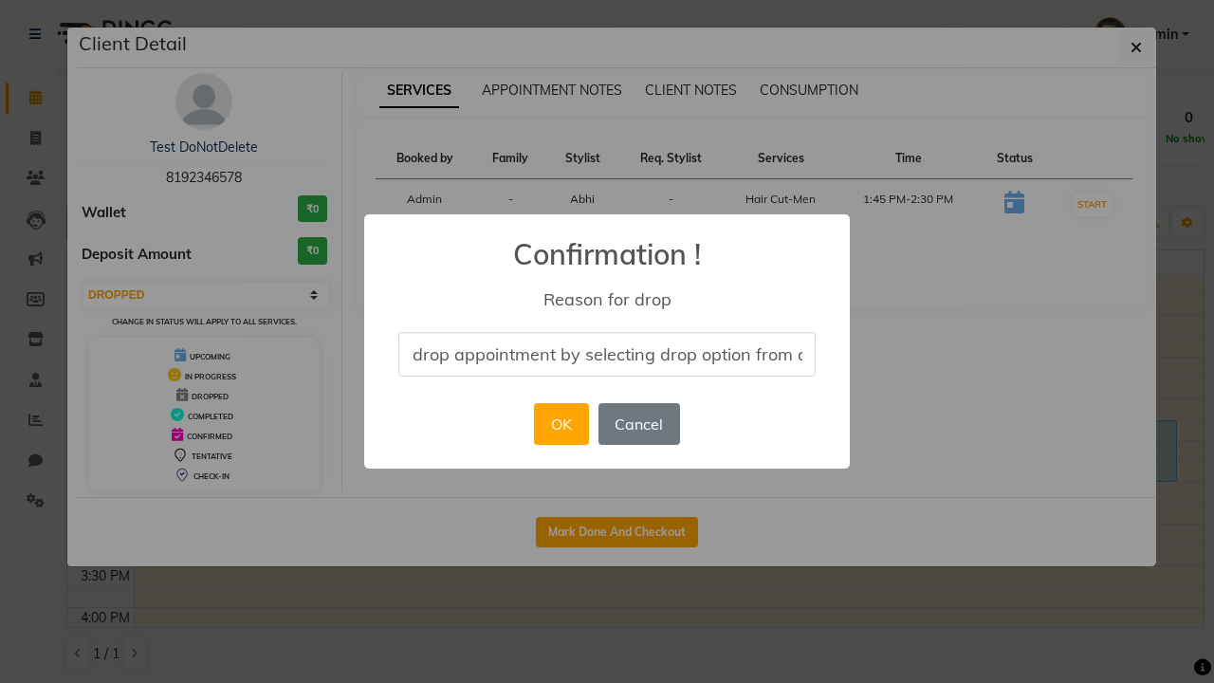
scroll to position [0, 78]
type input "drop appointment by selecting drop option from dropdown"
click at [561, 424] on button "OK" at bounding box center [561, 424] width 54 height 42
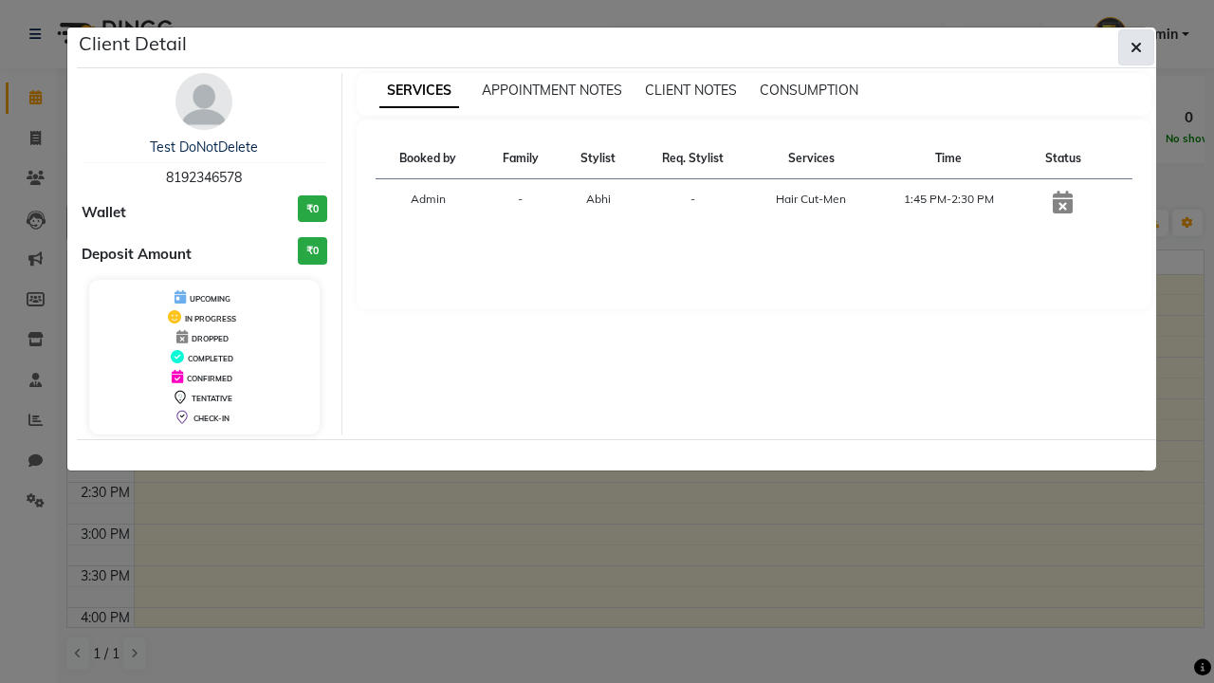
click at [1136, 47] on icon "button" at bounding box center [1136, 47] width 11 height 15
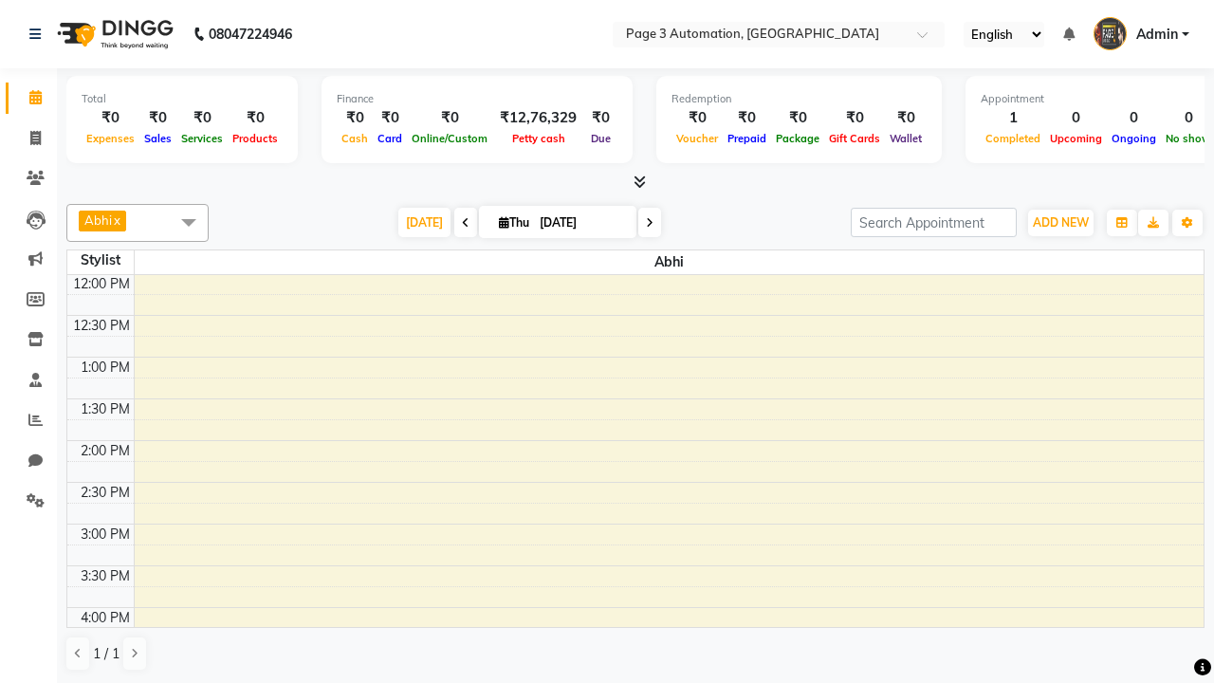
click at [189, 222] on span at bounding box center [189, 222] width 38 height 36
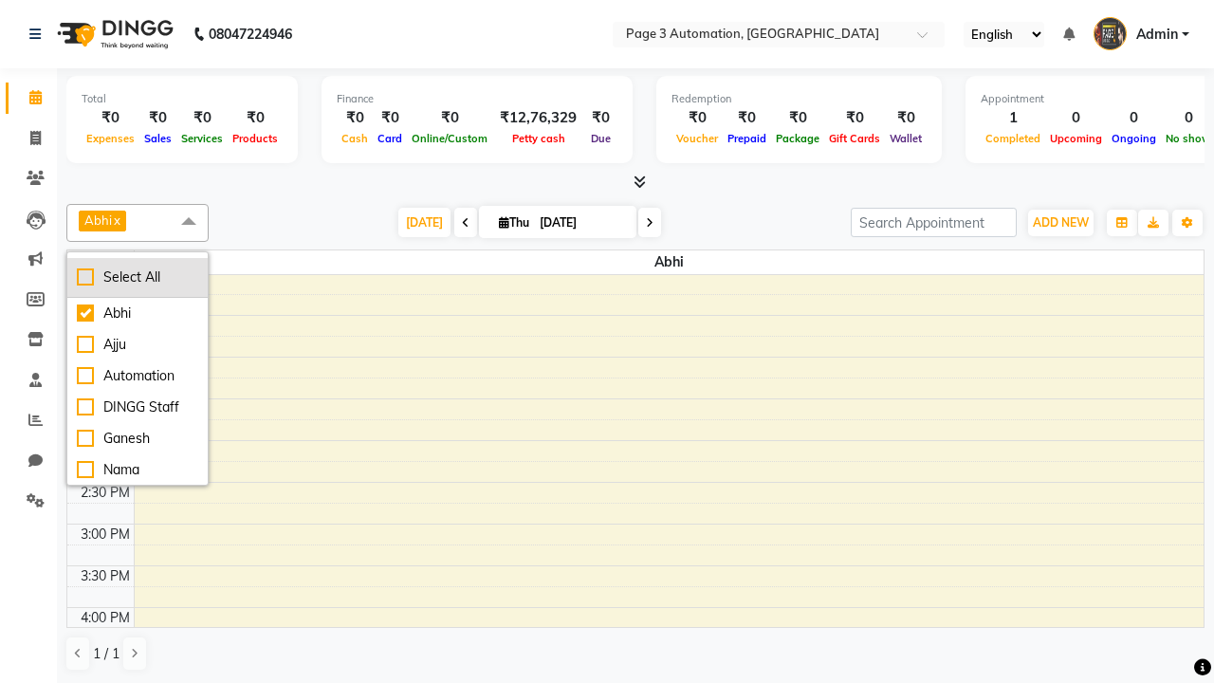
click at [138, 277] on div "Select All" at bounding box center [137, 277] width 121 height 20
checkbox input "true"
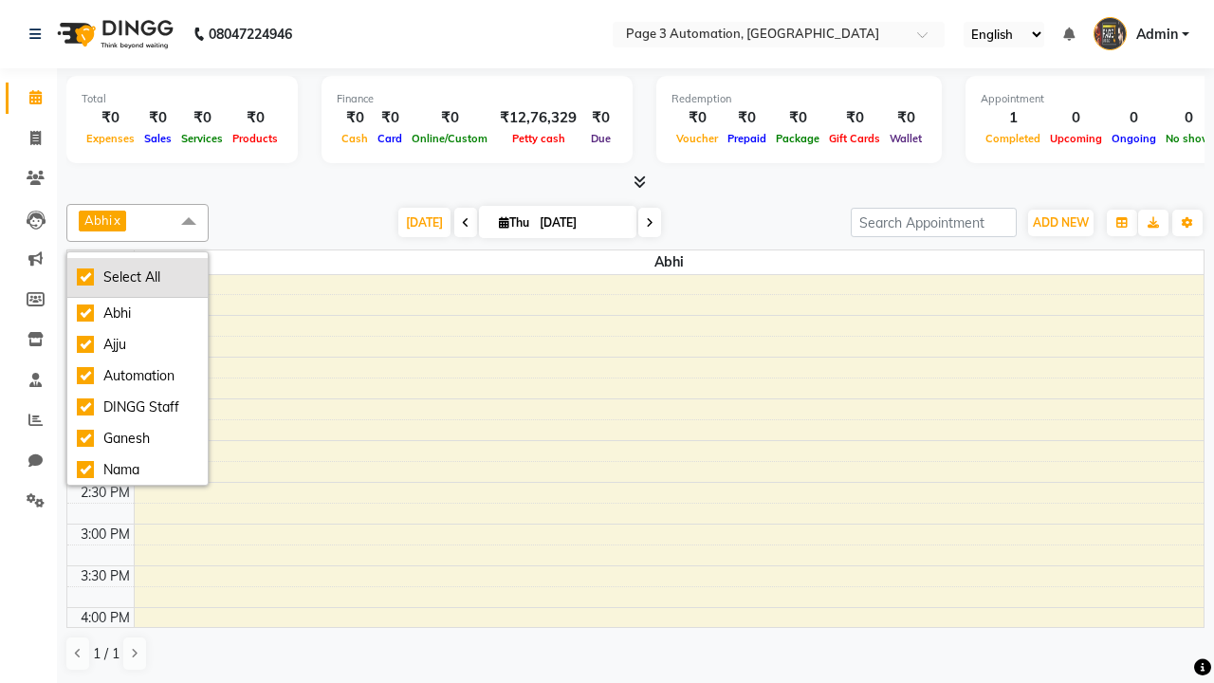
checkbox input "true"
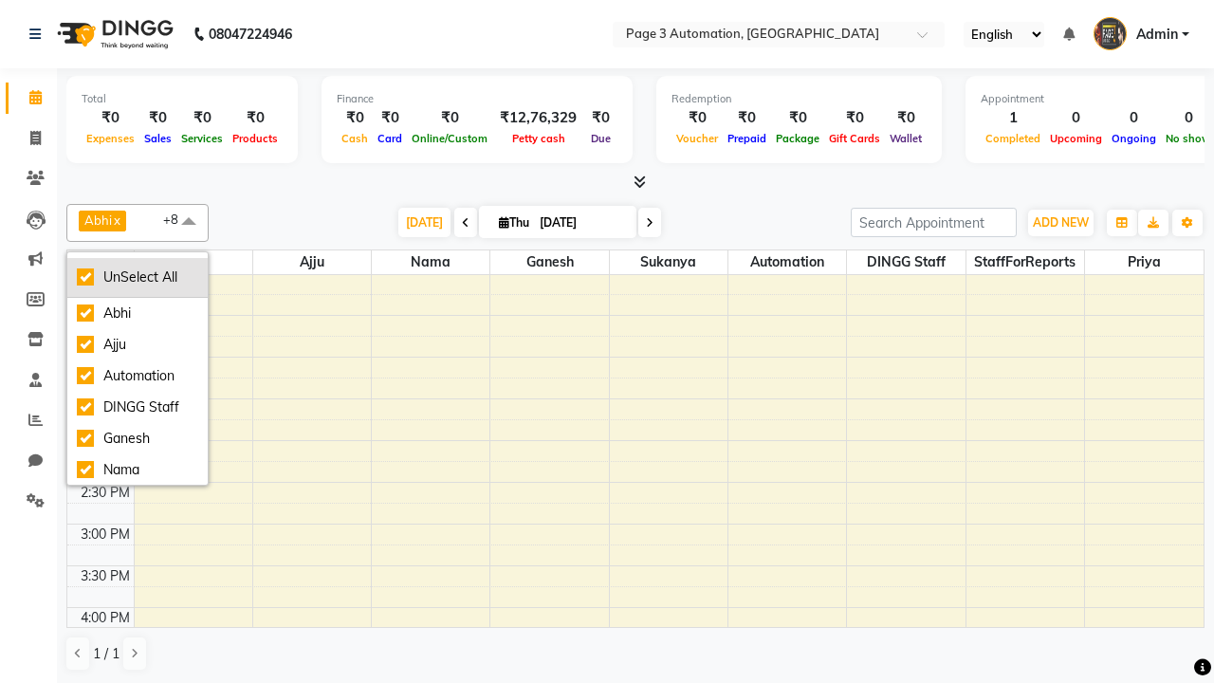
click at [138, 277] on div "UnSelect All" at bounding box center [137, 277] width 121 height 20
checkbox input "false"
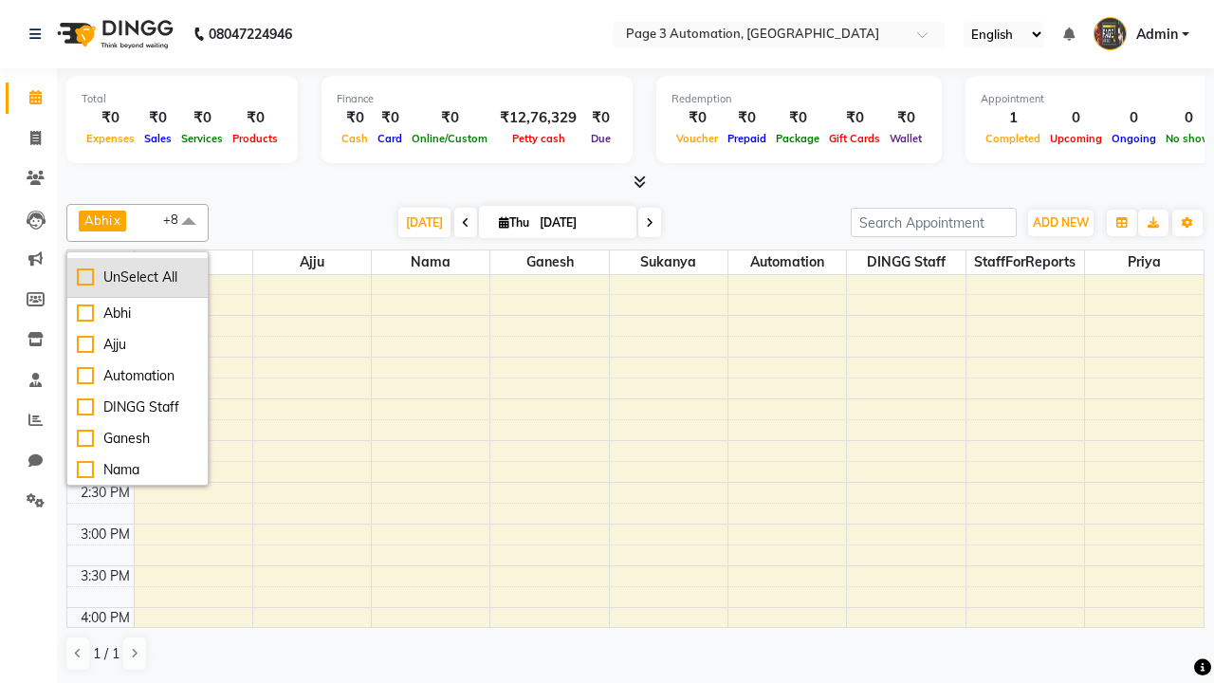
checkbox input "false"
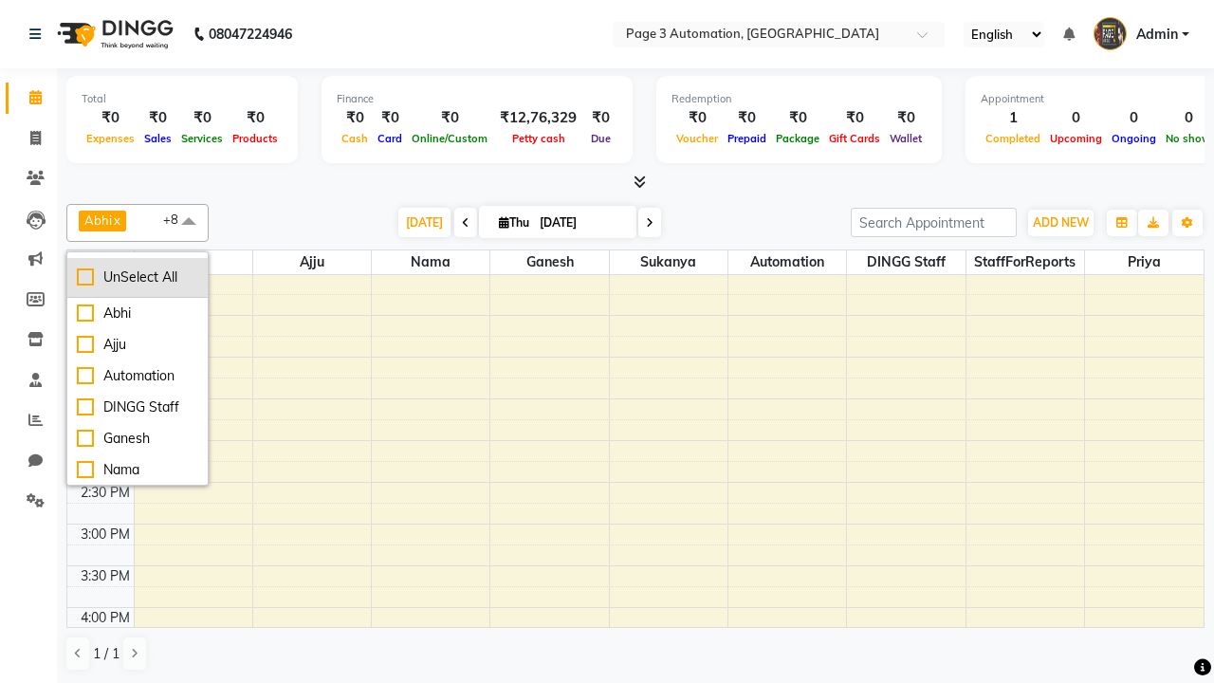
checkbox input "false"
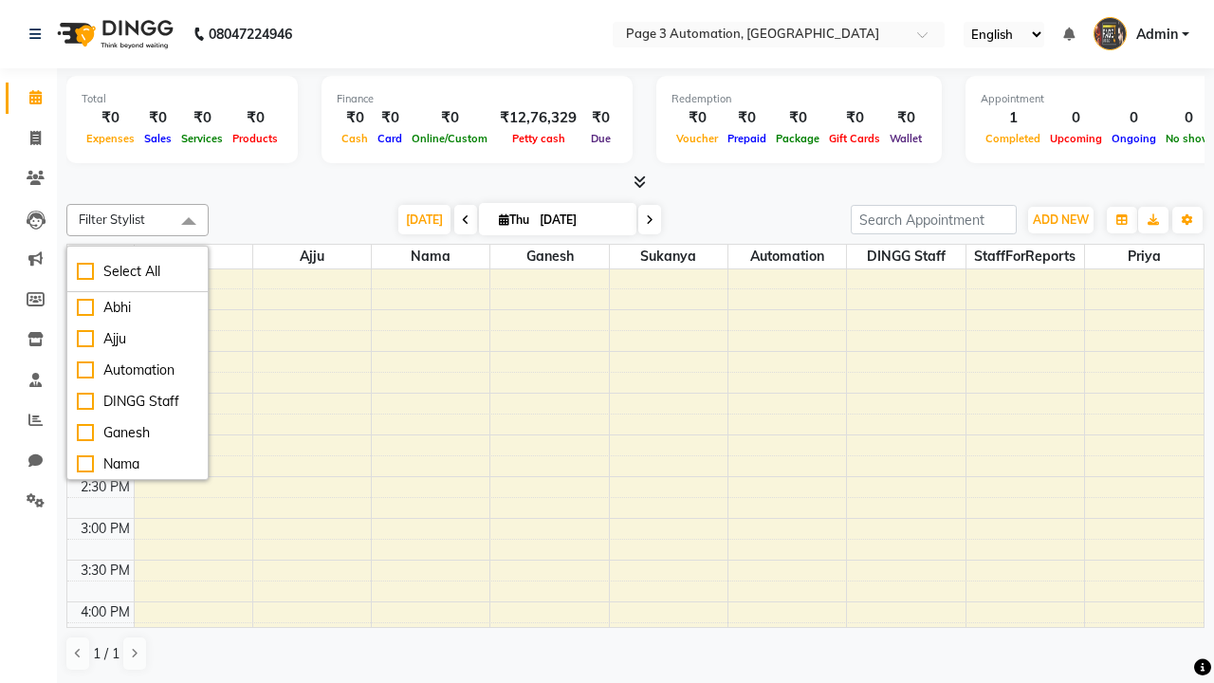
click at [189, 222] on span at bounding box center [189, 222] width 38 height 36
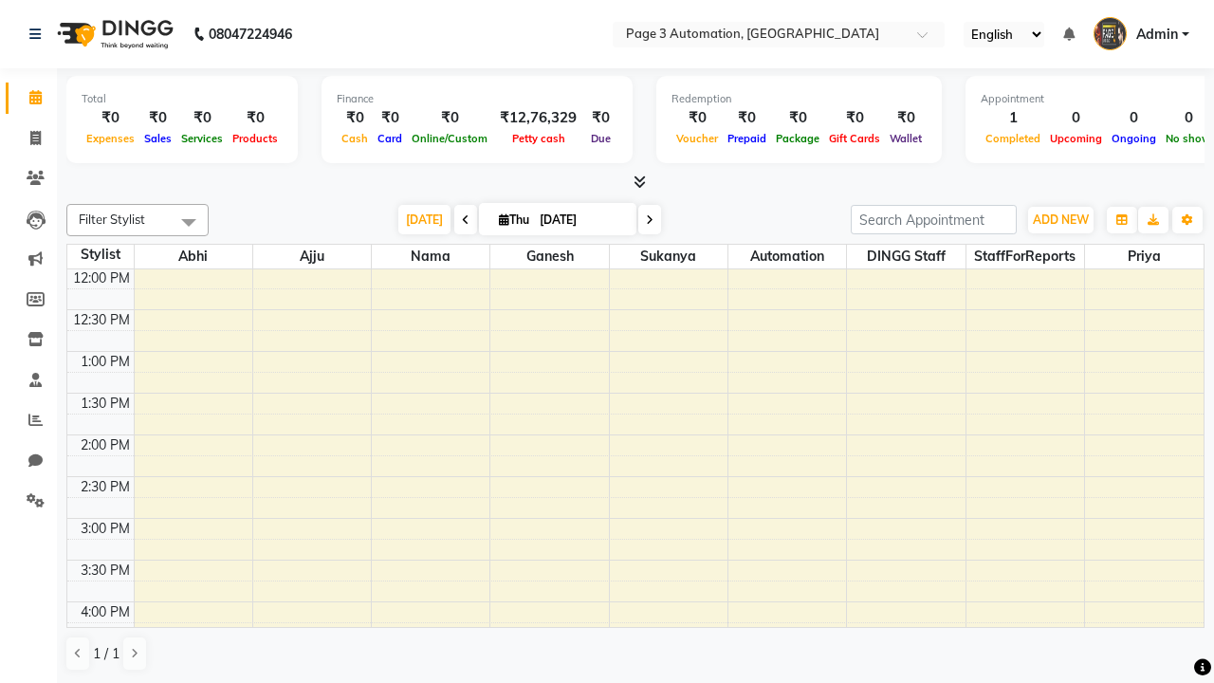
click at [1141, 34] on span "Admin" at bounding box center [1157, 35] width 42 height 20
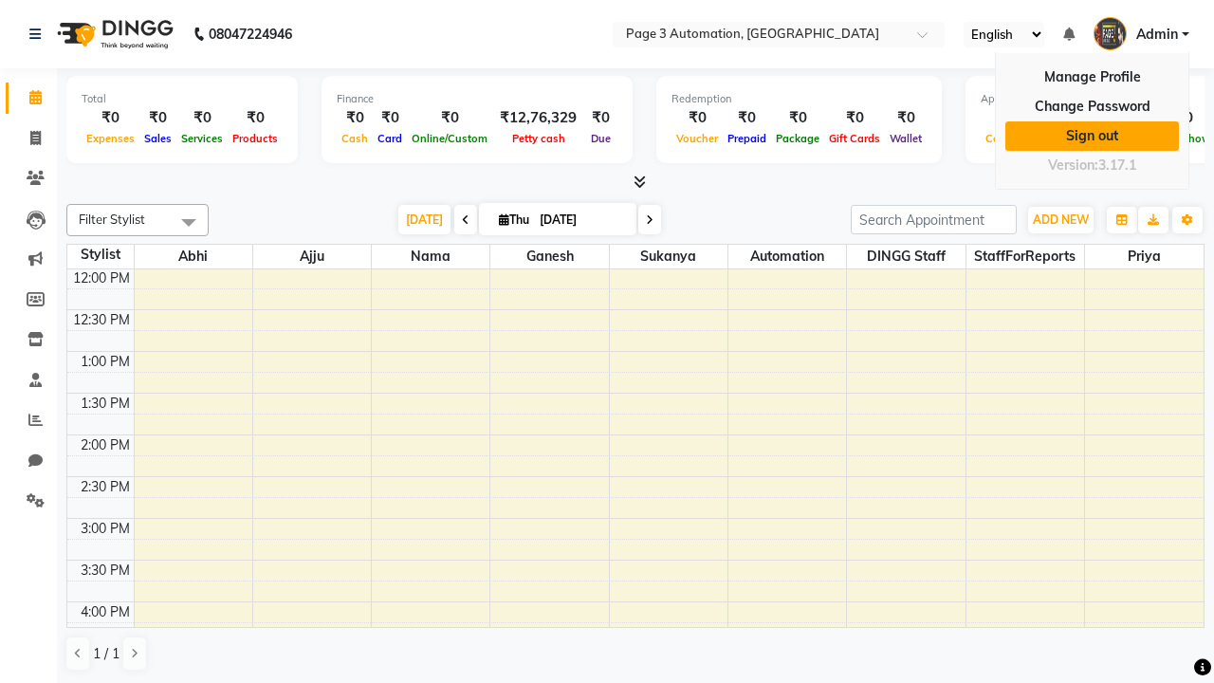
click at [1092, 136] on link "Sign out" at bounding box center [1092, 135] width 174 height 29
